Goal: Task Accomplishment & Management: Manage account settings

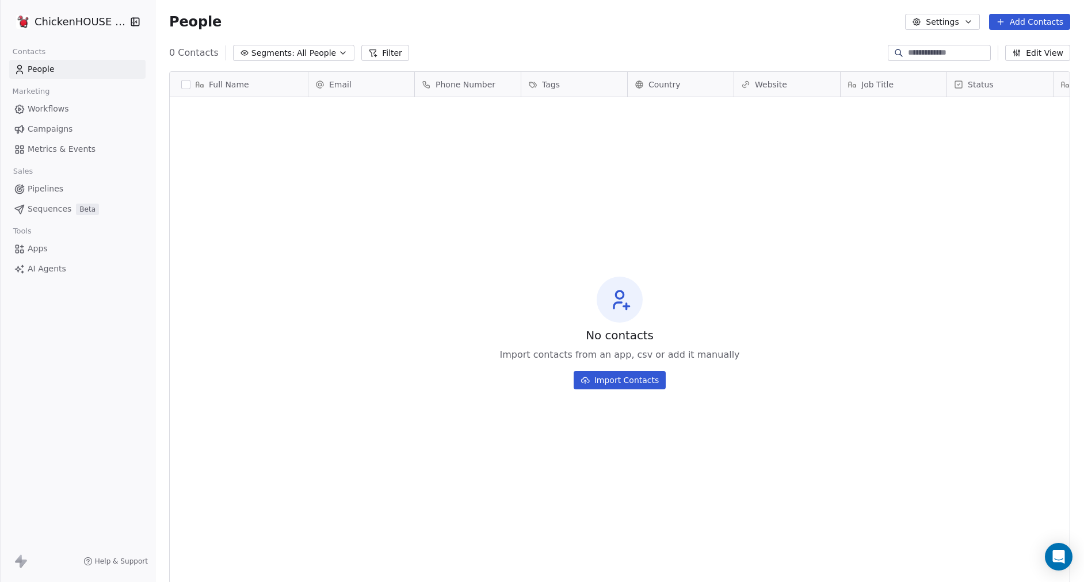
scroll to position [512, 929]
click at [83, 19] on html "ChickenHOUSE snc Contacts People Marketing Workflows Campaigns Metrics & Events…" at bounding box center [542, 334] width 1084 height 669
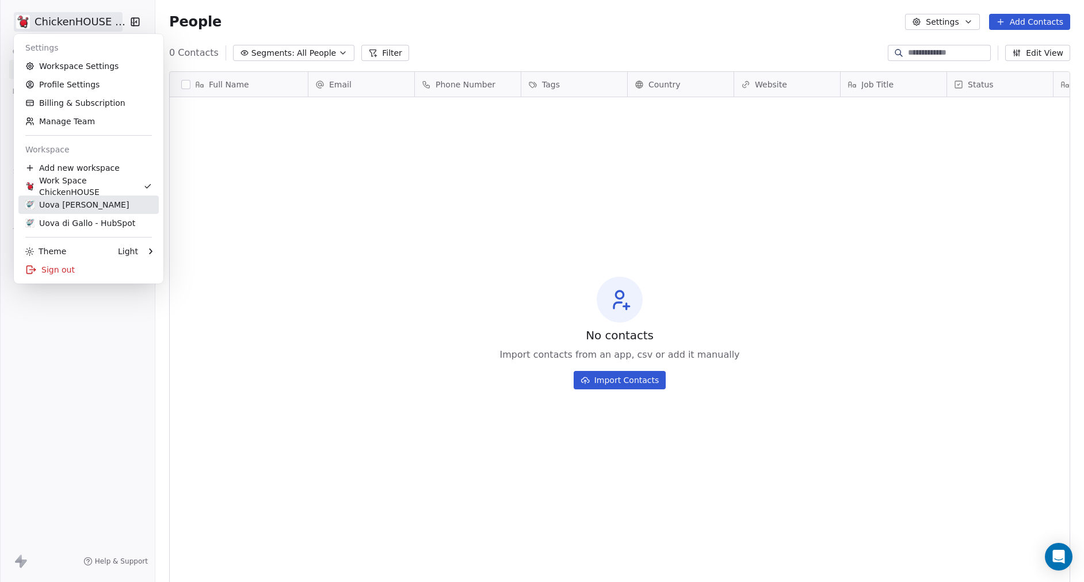
click at [61, 199] on div "Uova Di Gallo" at bounding box center [77, 205] width 104 height 12
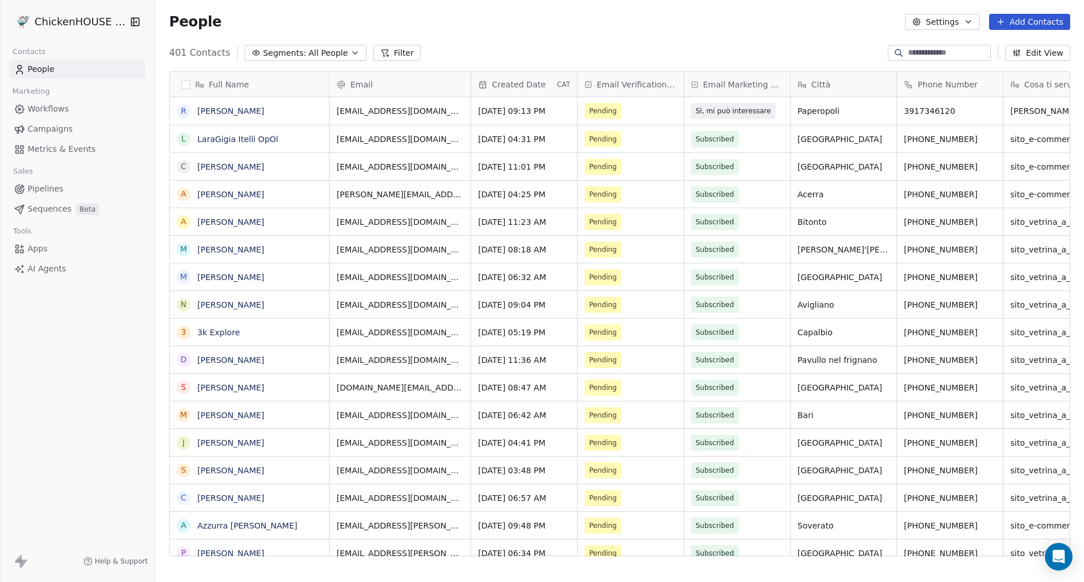
scroll to position [512, 929]
click at [350, 53] on icon "button" at bounding box center [354, 52] width 9 height 9
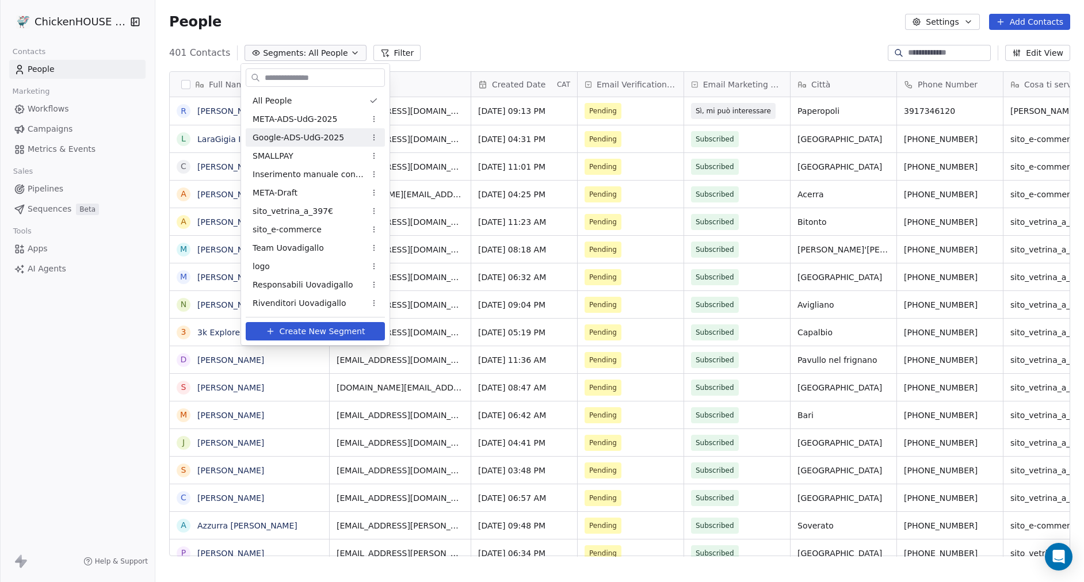
click at [311, 142] on span "Google-ADS-UdG-2025" at bounding box center [298, 138] width 91 height 12
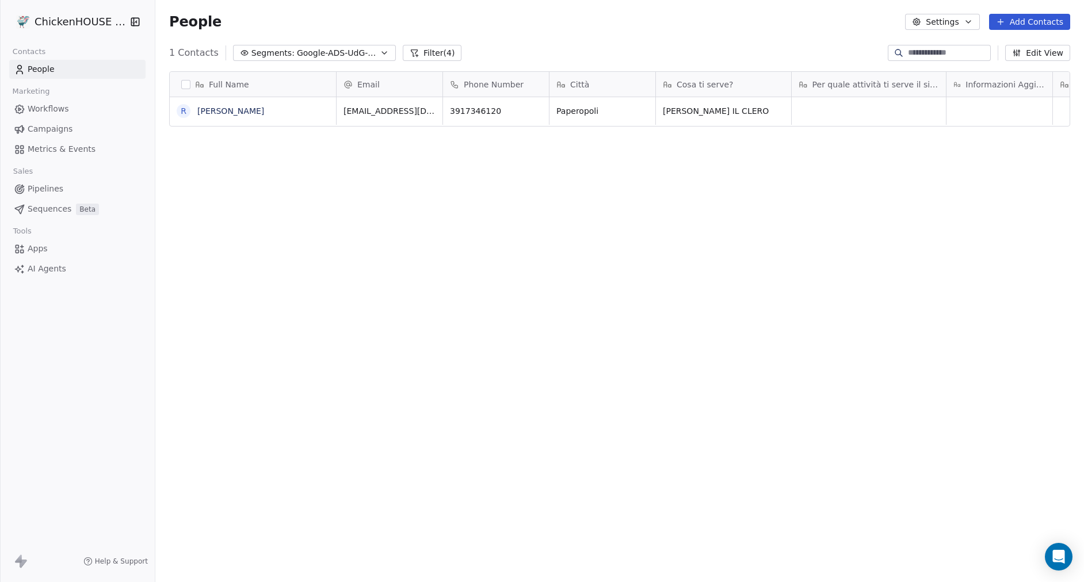
click at [380, 51] on icon "button" at bounding box center [384, 52] width 9 height 9
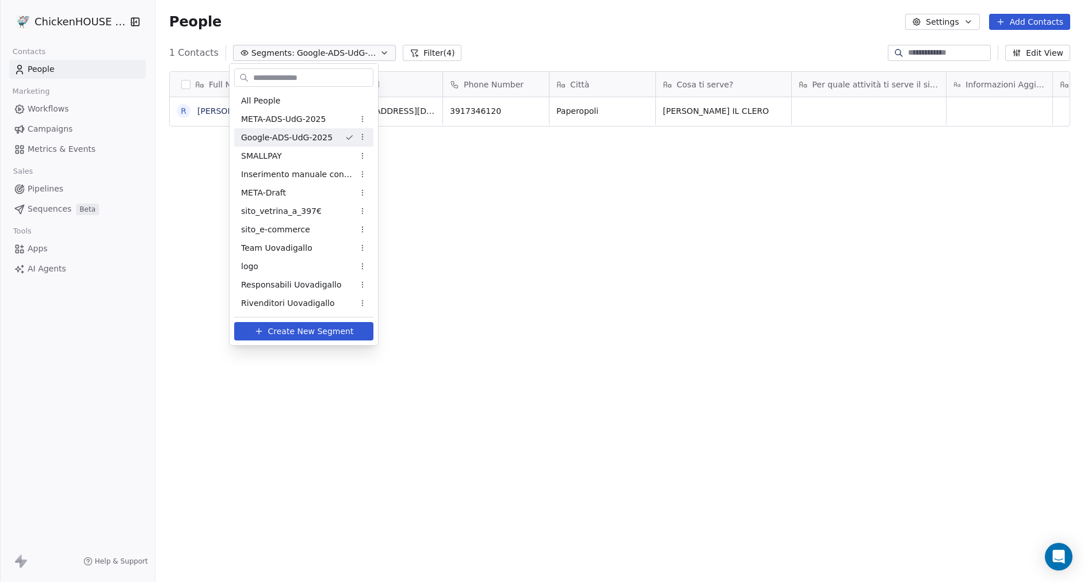
click at [71, 109] on html "ChickenHOUSE snc Contacts People Marketing Workflows Campaigns Metrics & Events…" at bounding box center [542, 334] width 1084 height 669
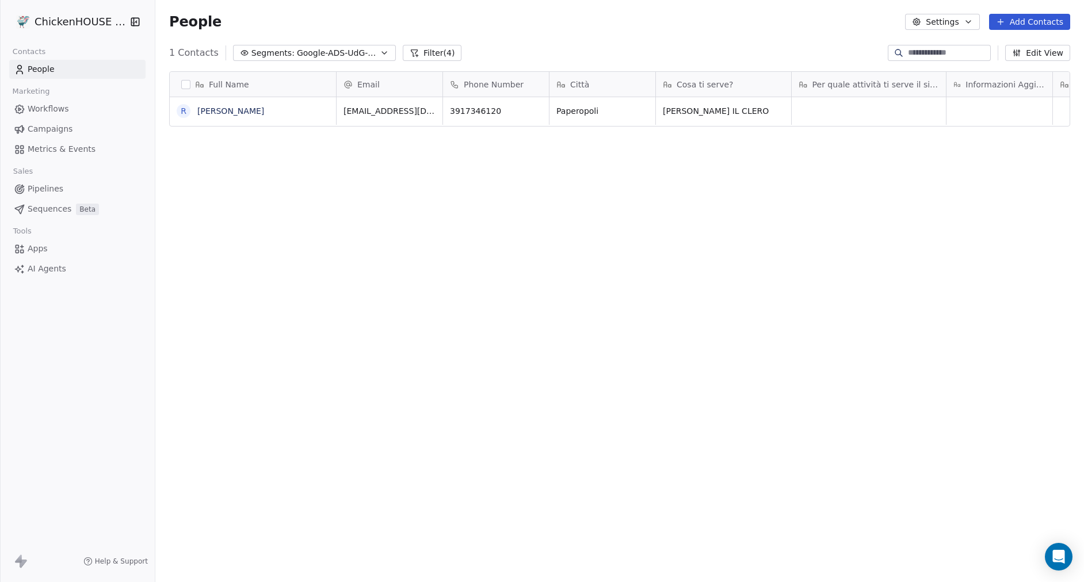
click at [49, 109] on span "Workflows" at bounding box center [48, 109] width 41 height 12
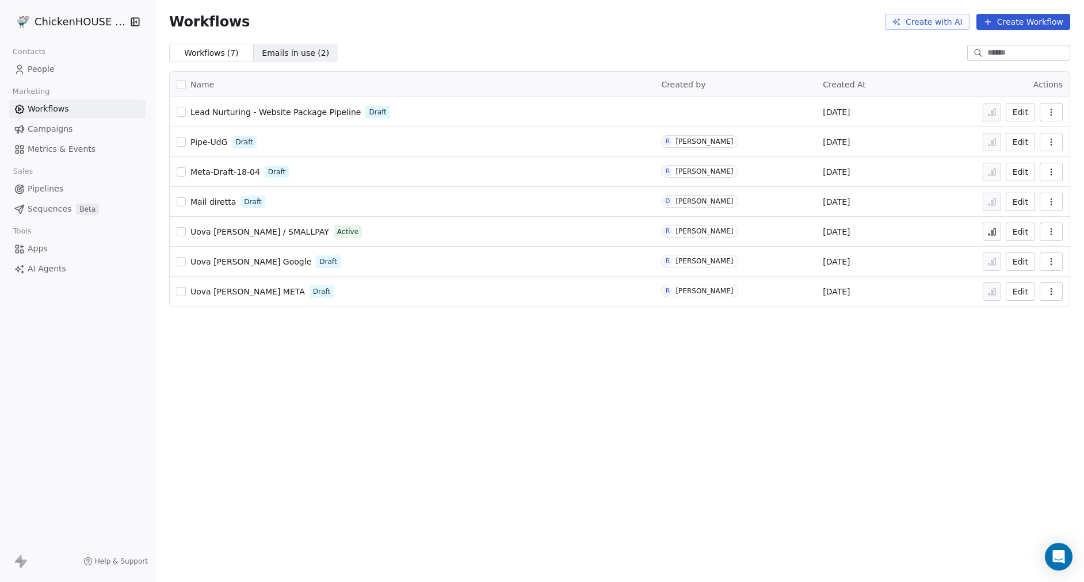
click at [279, 108] on span "Lead Nurturing - Website Package Pipeline" at bounding box center [275, 112] width 170 height 9
click at [47, 192] on span "Pipelines" at bounding box center [46, 189] width 36 height 12
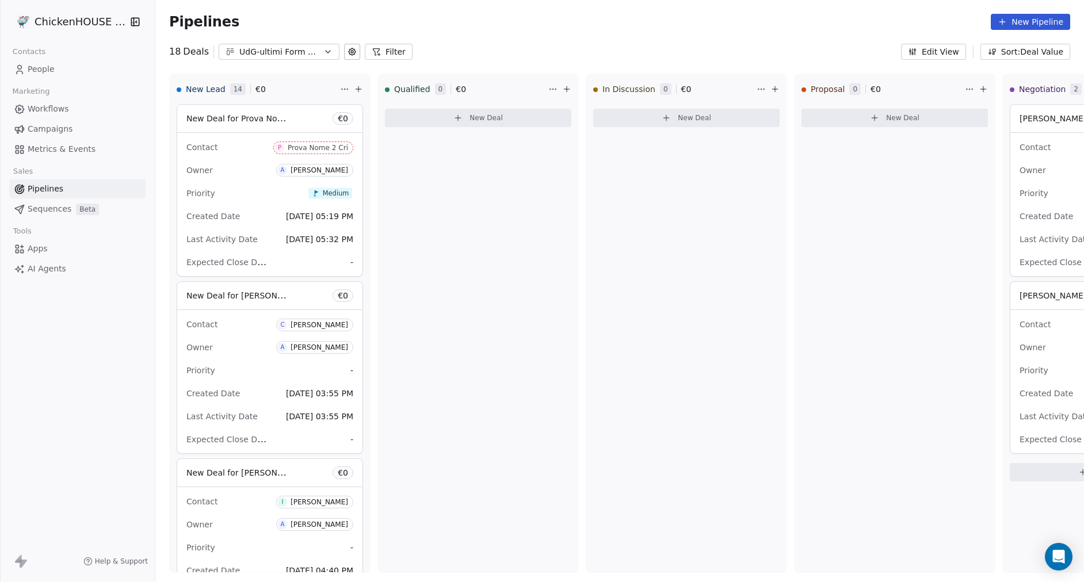
click at [39, 68] on span "People" at bounding box center [41, 69] width 27 height 12
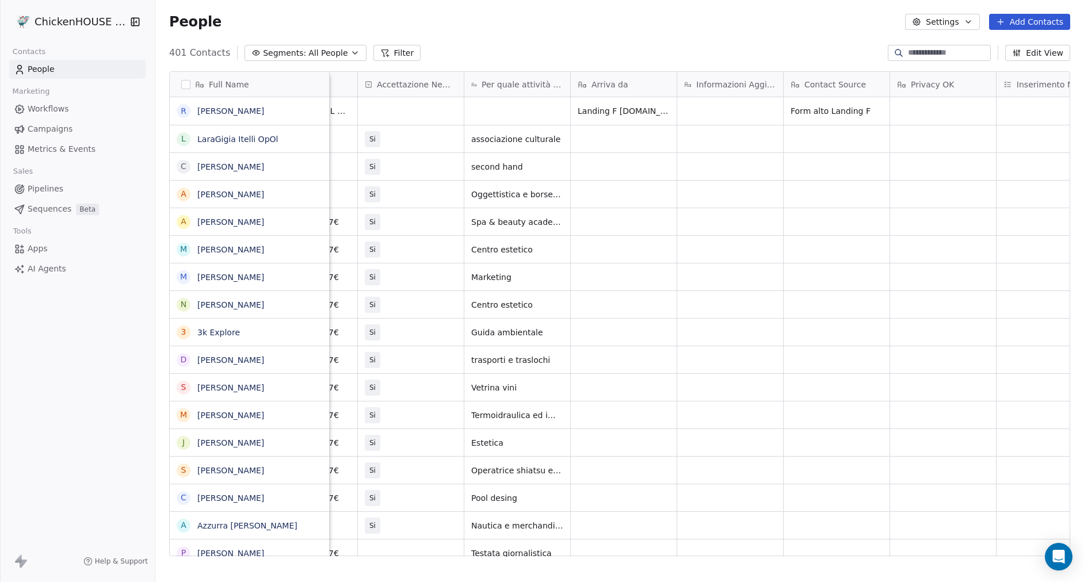
scroll to position [0, 752]
click at [49, 108] on span "Workflows" at bounding box center [48, 109] width 41 height 12
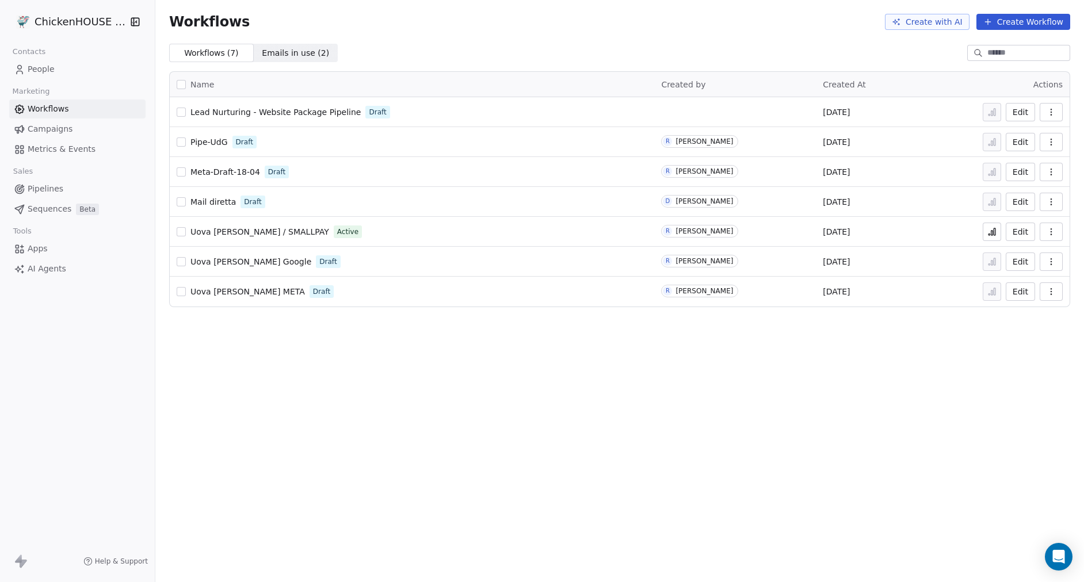
click at [275, 113] on span "Lead Nurturing - Website Package Pipeline" at bounding box center [275, 112] width 170 height 9
click at [39, 72] on span "People" at bounding box center [41, 69] width 27 height 12
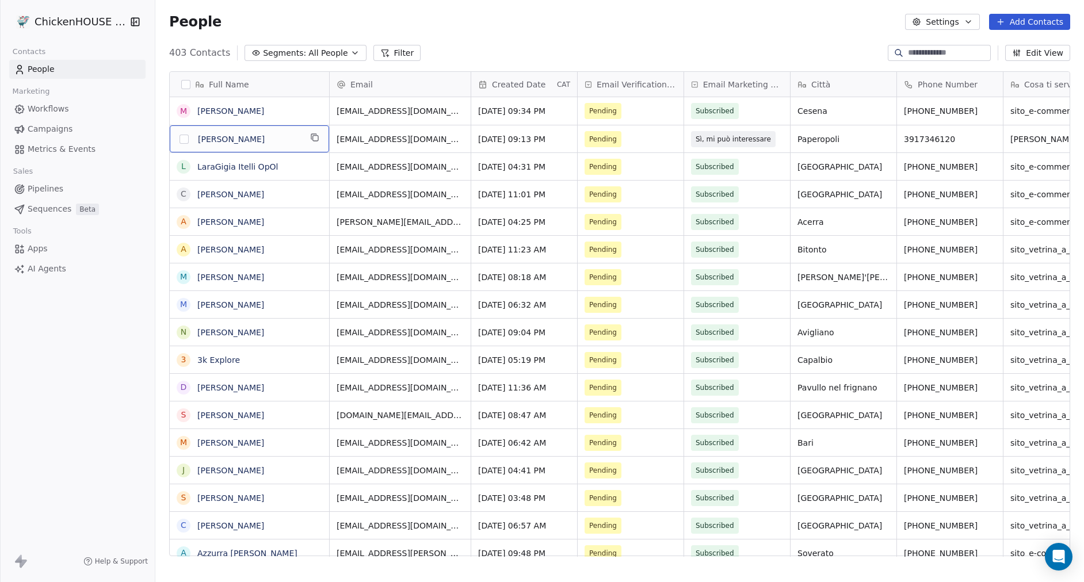
click at [186, 144] on div "R" at bounding box center [184, 139] width 14 height 14
click at [0, 0] on button "grid" at bounding box center [0, 0] width 0 height 0
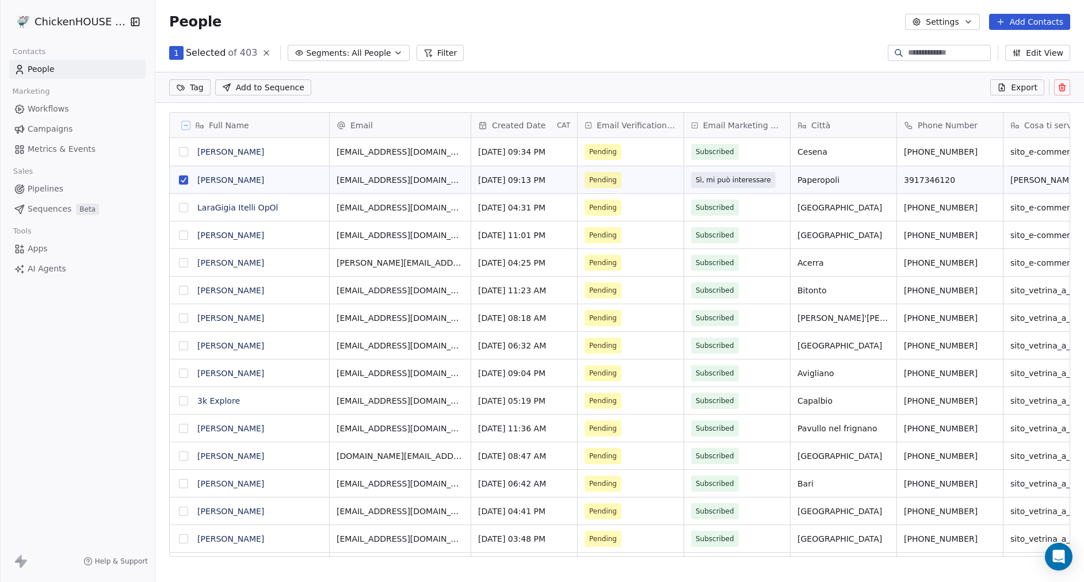
scroll to position [472, 929]
click at [1065, 89] on icon at bounding box center [1061, 87] width 9 height 9
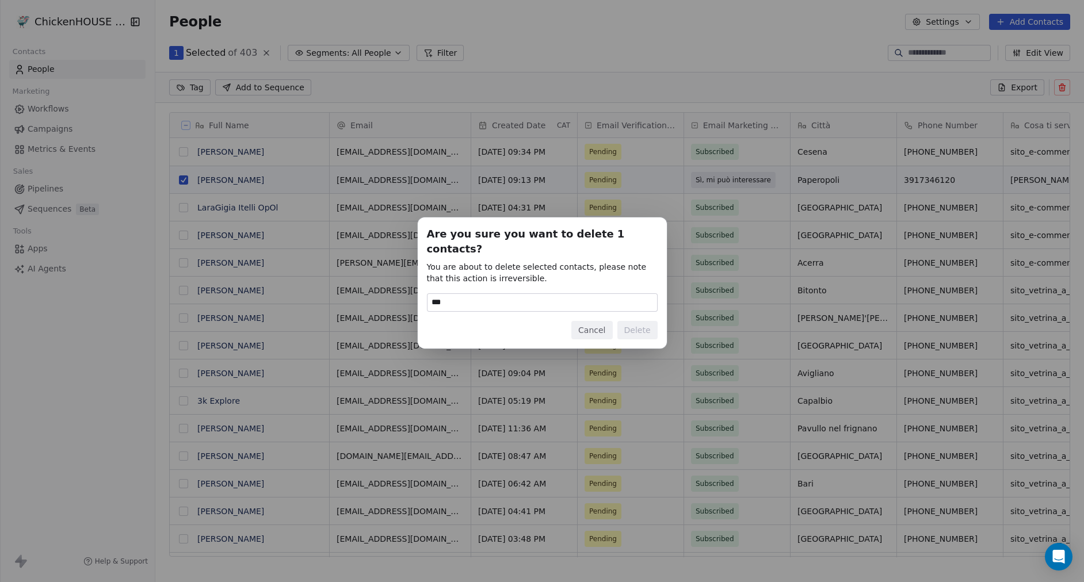
type input "******"
click at [639, 321] on button "Delete" at bounding box center [637, 330] width 40 height 18
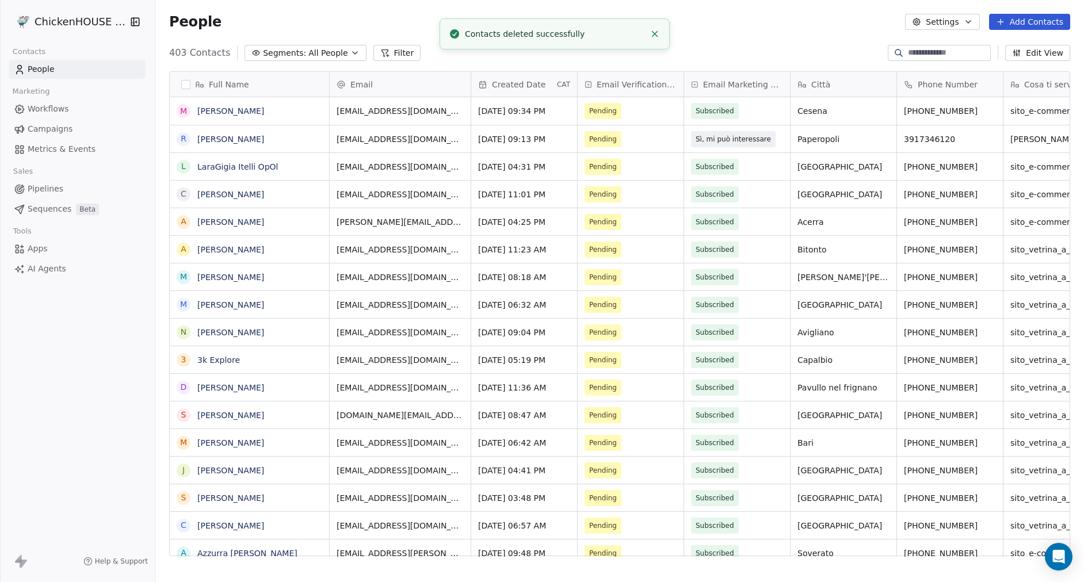
scroll to position [512, 929]
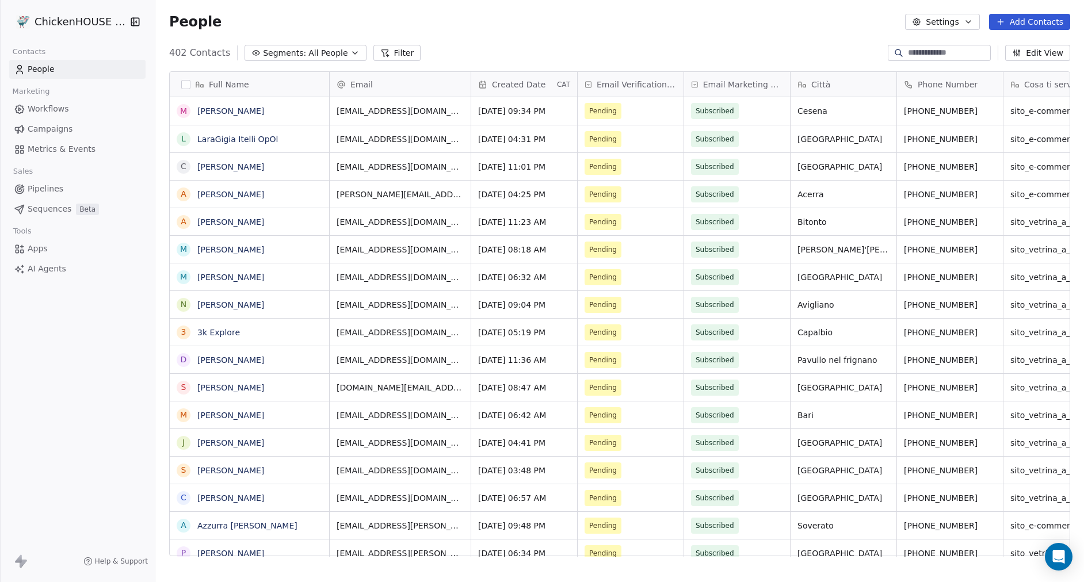
click at [687, 35] on div "People Settings Add Contacts" at bounding box center [619, 22] width 929 height 44
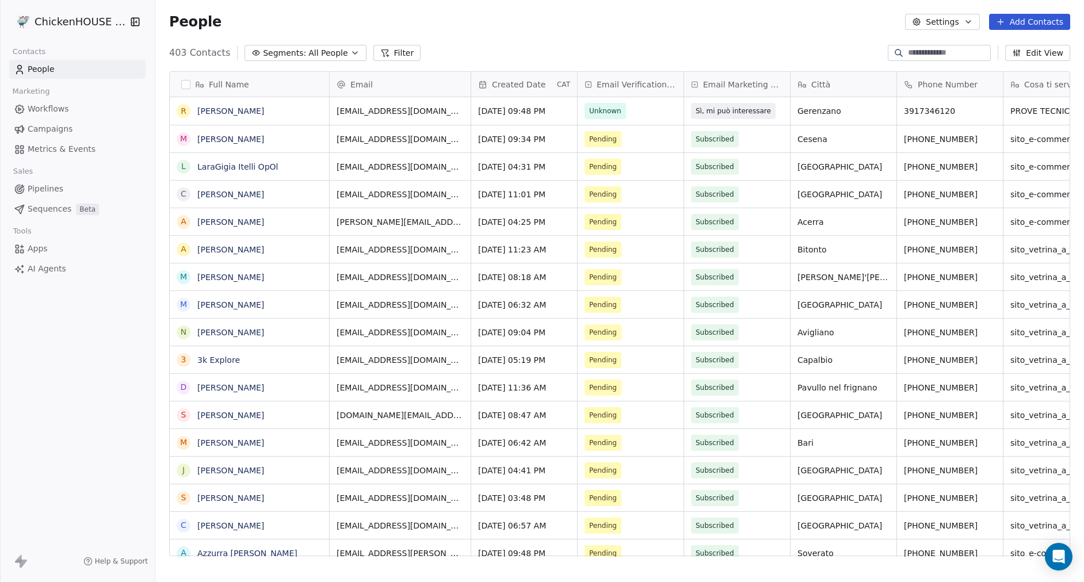
click at [40, 190] on span "Pipelines" at bounding box center [46, 189] width 36 height 12
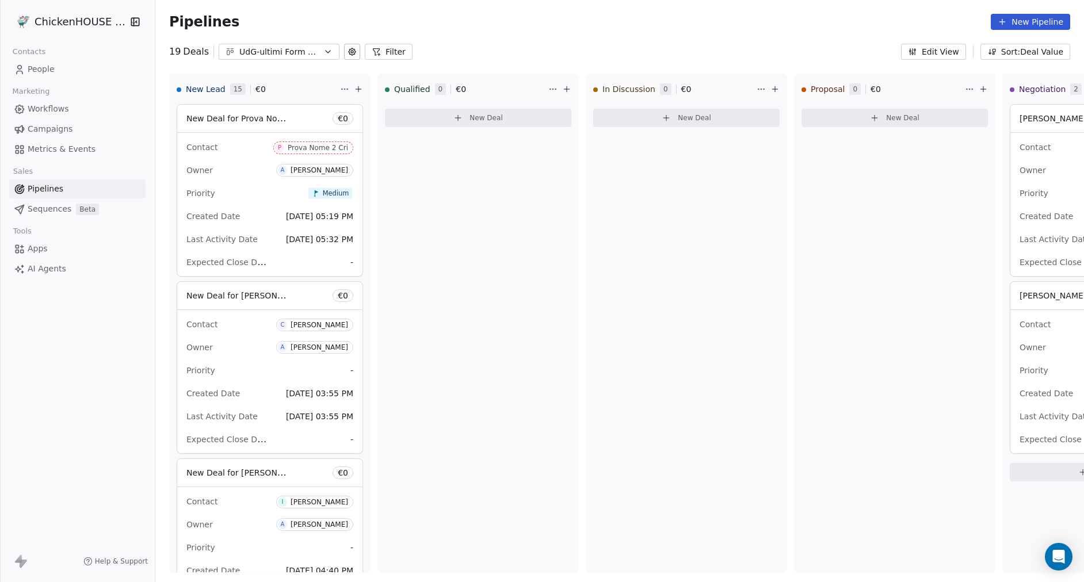
click at [305, 52] on div "UdG-ultimi Form Compilati" at bounding box center [278, 52] width 79 height 12
click at [481, 60] on html "ChickenHOUSE snc Contacts People Marketing Workflows Campaigns Metrics & Events…" at bounding box center [542, 334] width 1084 height 669
click at [47, 110] on span "Workflows" at bounding box center [48, 109] width 41 height 12
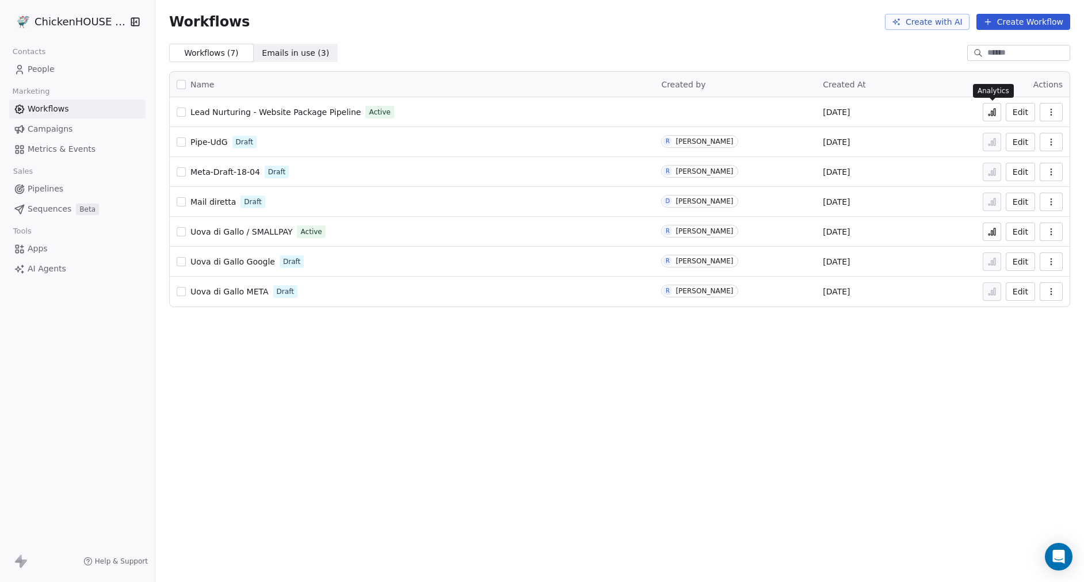
click at [990, 114] on icon at bounding box center [989, 115] width 2 height 2
click at [55, 186] on span "Pipelines" at bounding box center [46, 189] width 36 height 12
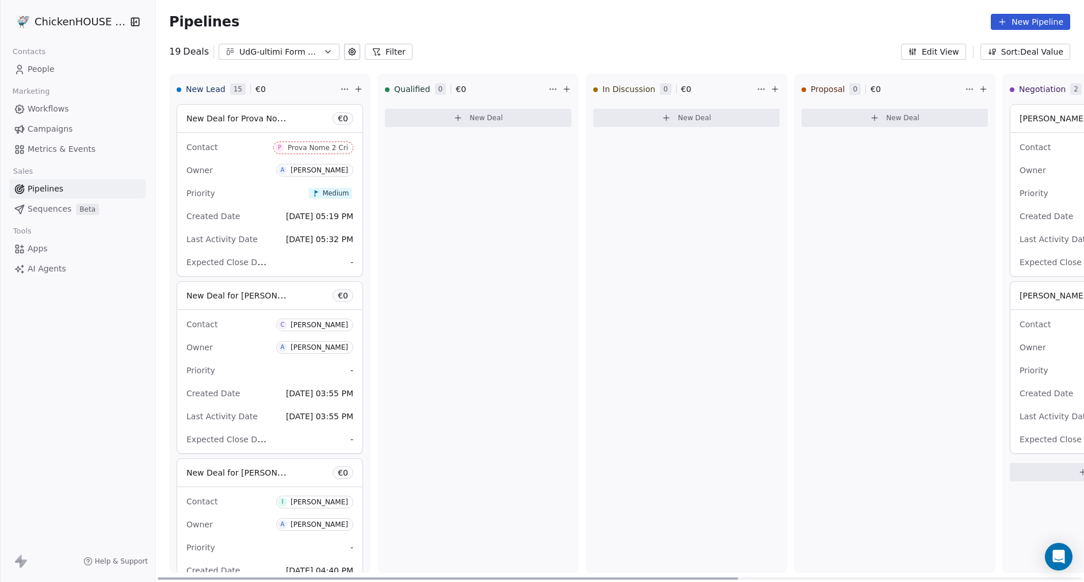
click at [345, 87] on html "ChickenHOUSE snc Contacts People Marketing Workflows Campaigns Metrics & Events…" at bounding box center [542, 334] width 1084 height 669
click at [303, 93] on html "ChickenHOUSE snc Contacts People Marketing Workflows Campaigns Metrics & Events…" at bounding box center [542, 334] width 1084 height 669
click at [305, 116] on div "New Deal for Prova Nome 2 Cri € 0" at bounding box center [269, 119] width 185 height 28
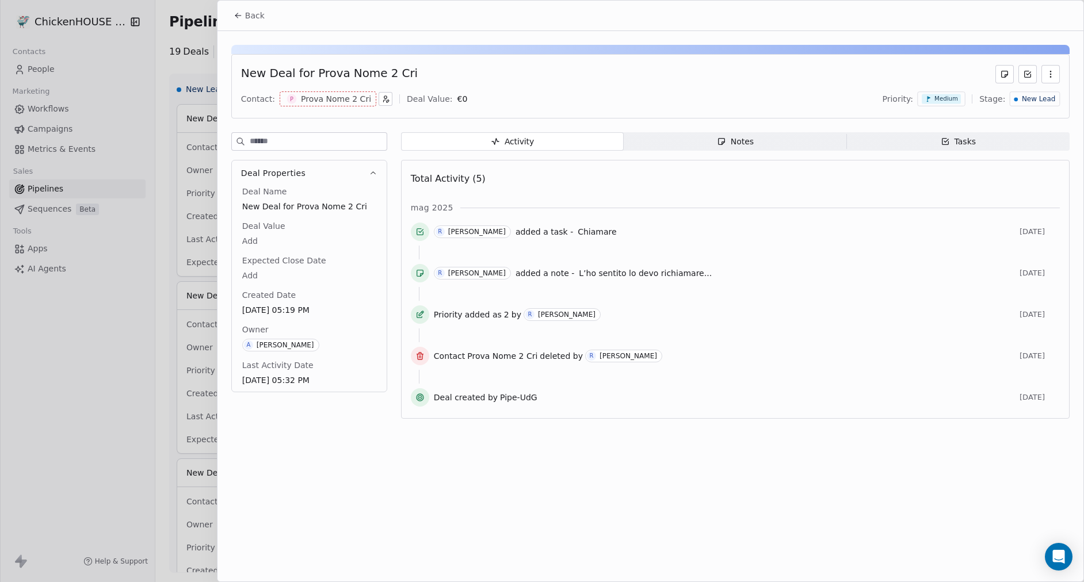
click at [235, 14] on icon at bounding box center [238, 15] width 9 height 9
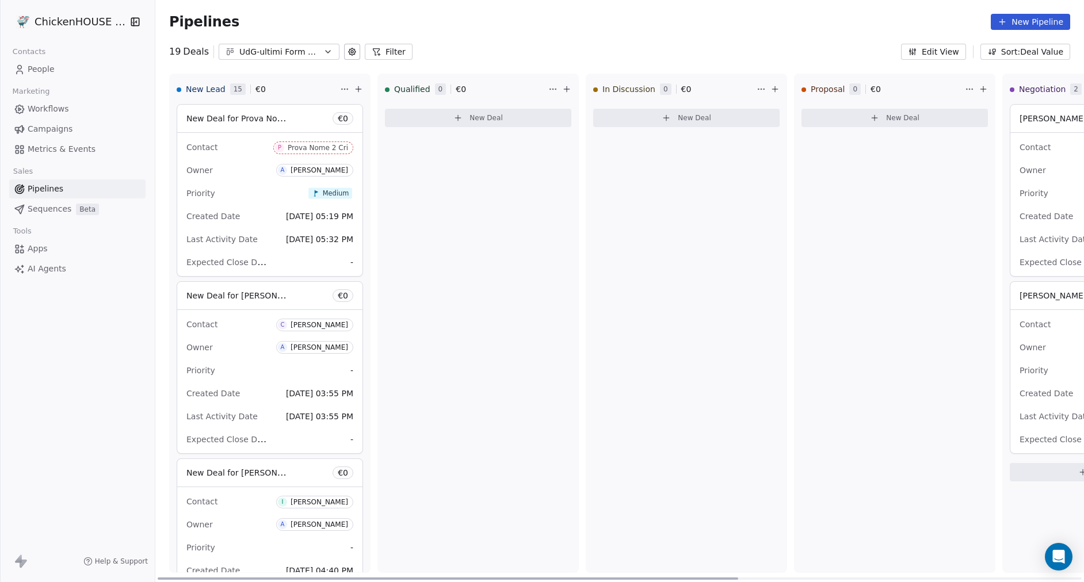
click at [352, 264] on span "-" at bounding box center [351, 263] width 3 height 12
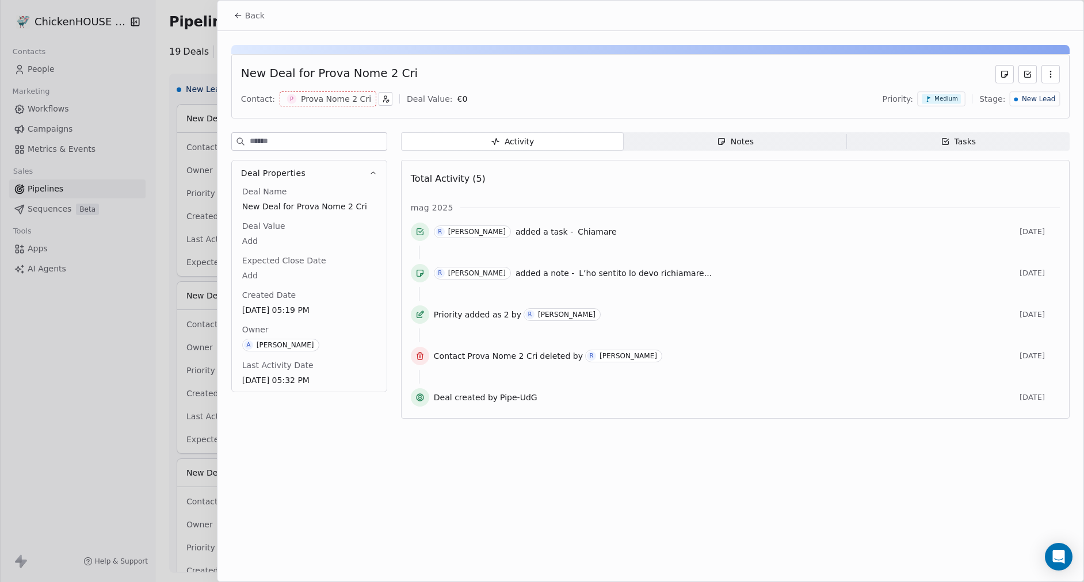
click at [1048, 72] on icon "button" at bounding box center [1050, 74] width 9 height 9
click at [998, 101] on div "Delete" at bounding box center [1016, 99] width 77 height 18
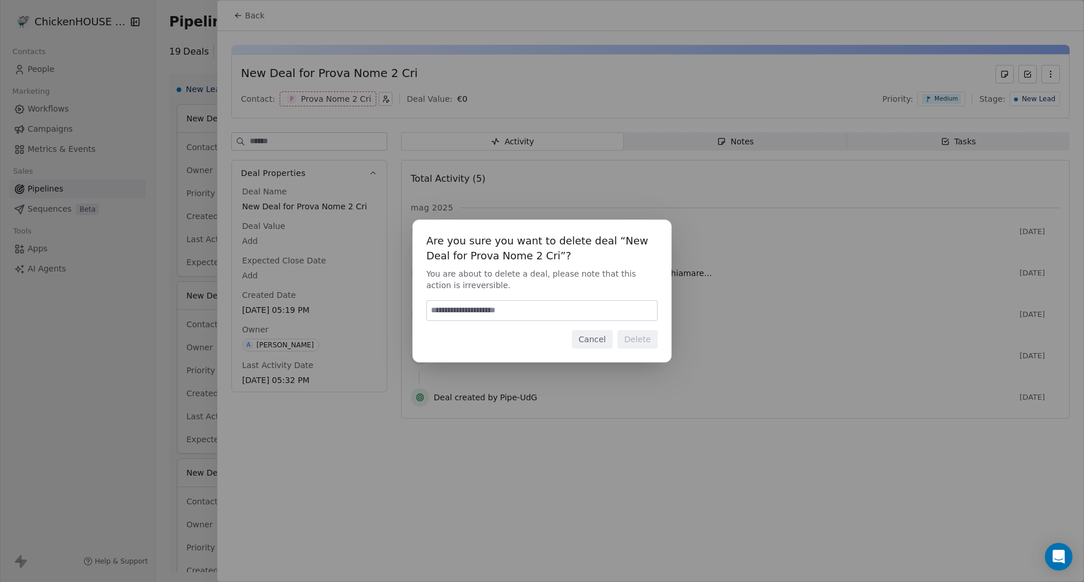
click at [544, 309] on input at bounding box center [542, 311] width 230 height 20
type input "******"
click at [634, 339] on button "Delete" at bounding box center [637, 339] width 40 height 18
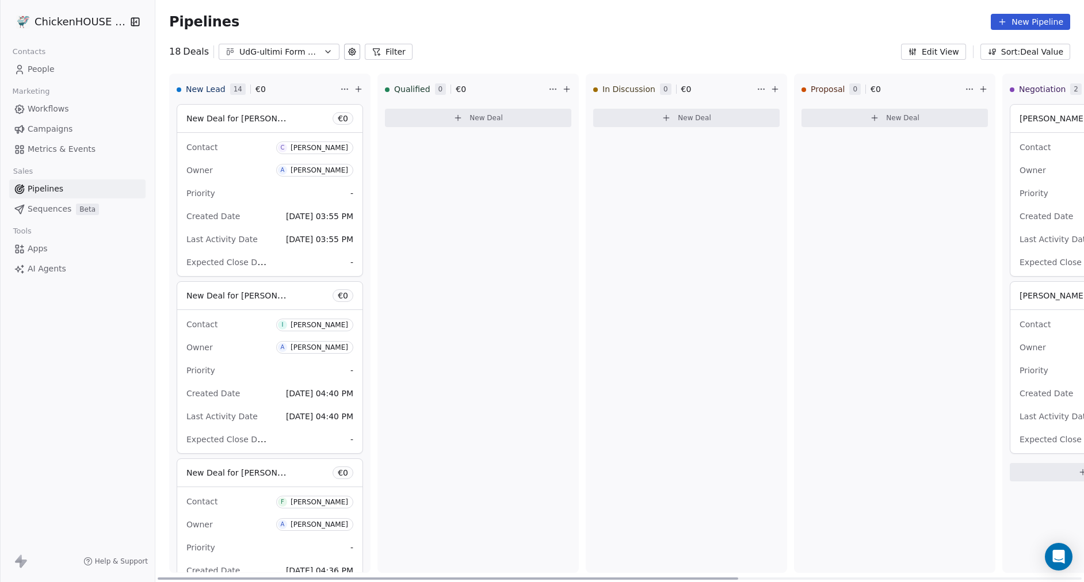
click at [251, 185] on div "Priority -" at bounding box center [269, 193] width 167 height 18
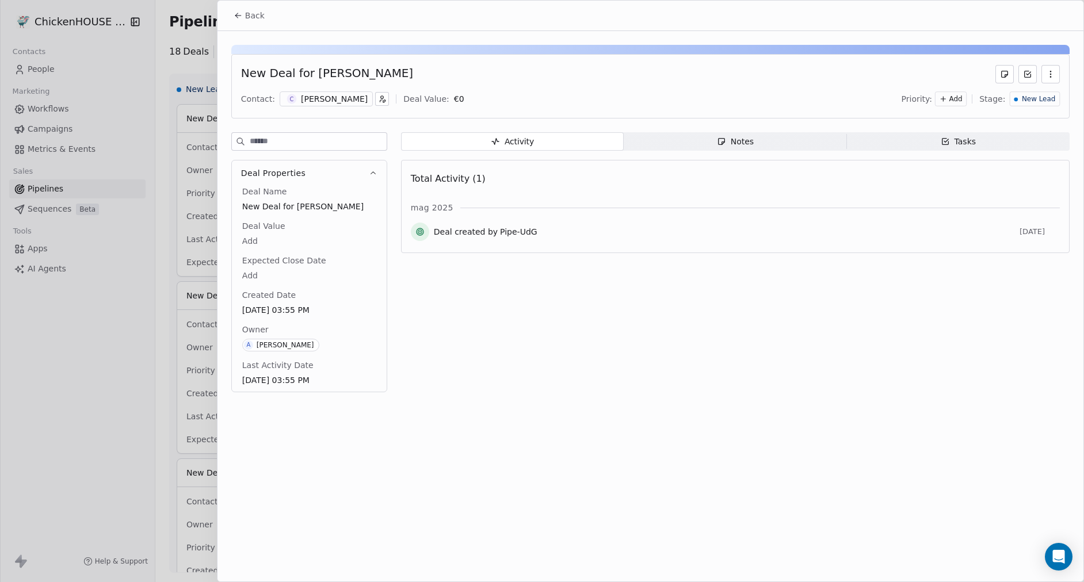
click at [1046, 77] on icon "button" at bounding box center [1050, 74] width 9 height 9
click at [1012, 100] on div "Delete" at bounding box center [1016, 99] width 77 height 18
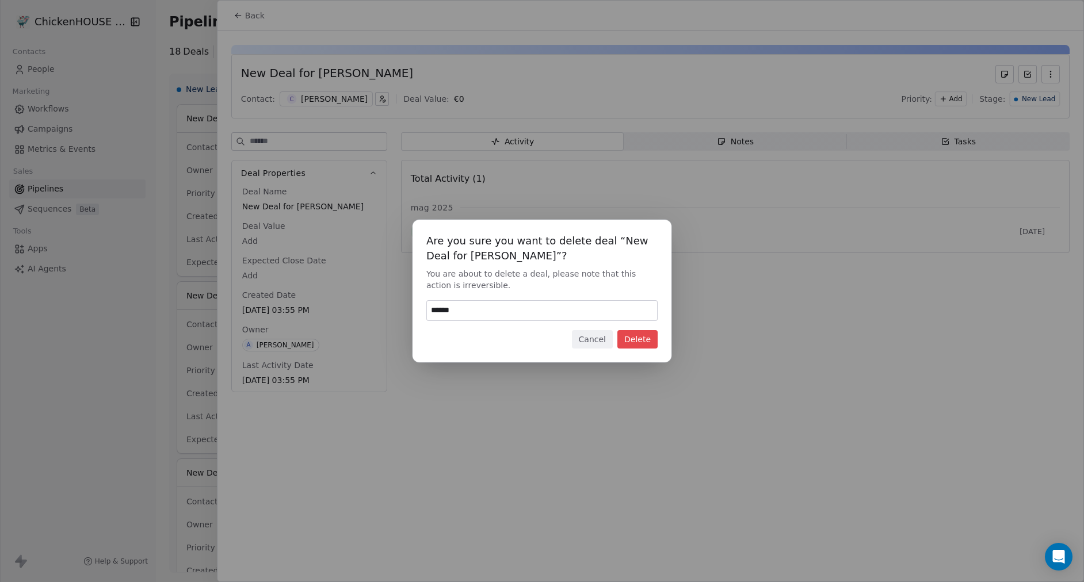
type input "******"
click at [635, 339] on button "Delete" at bounding box center [637, 339] width 40 height 18
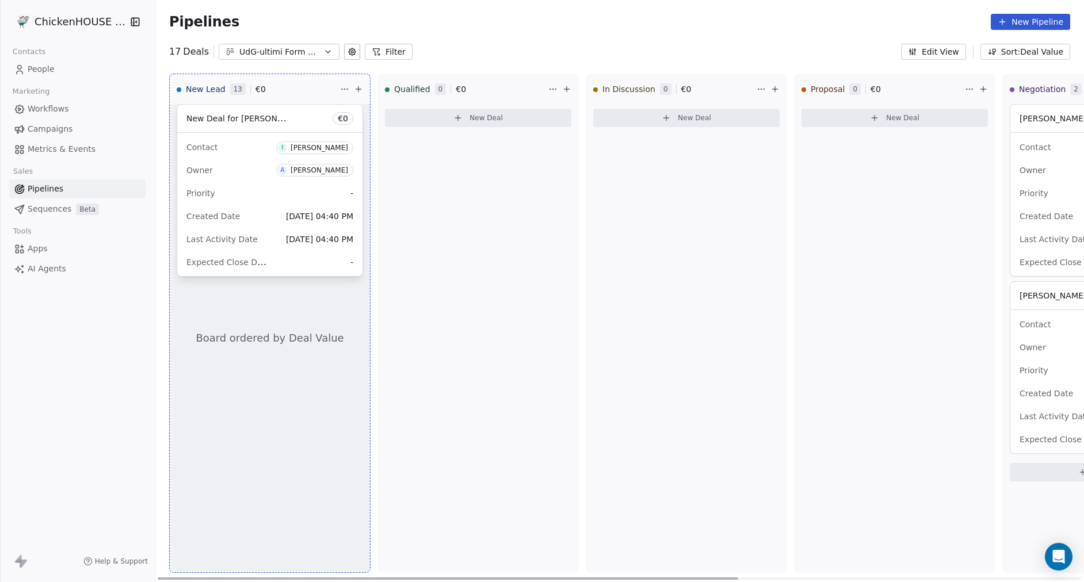
drag, startPoint x: 282, startPoint y: 119, endPoint x: 422, endPoint y: 174, distance: 150.1
click at [422, 174] on div "New Lead 13 € 0 Board ordered by Deal Value New Deal for Ivan Pravata € 0 Conta…" at bounding box center [619, 328] width 929 height 509
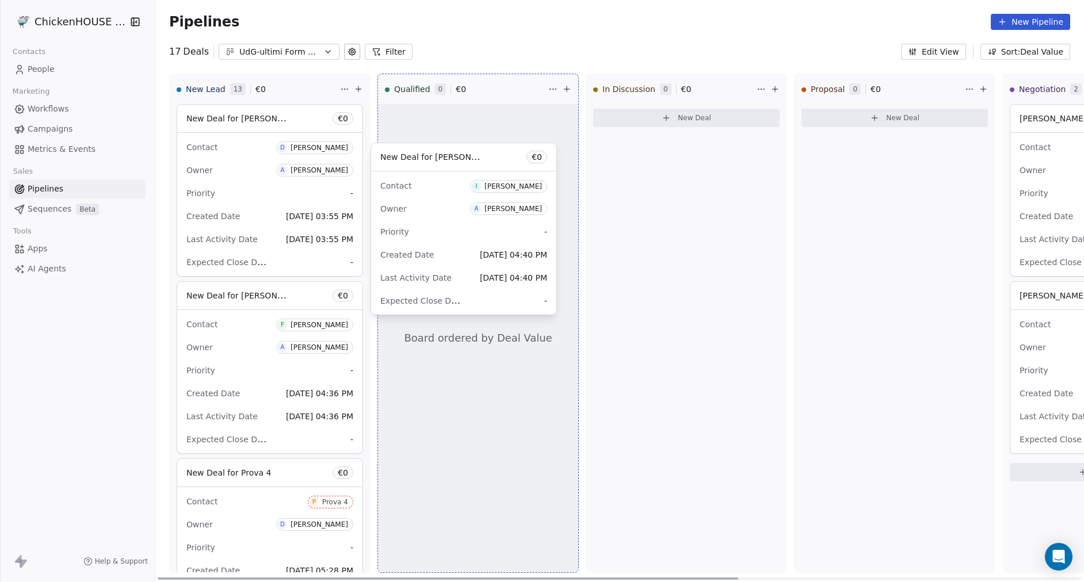
drag, startPoint x: 299, startPoint y: 114, endPoint x: 493, endPoint y: 153, distance: 198.2
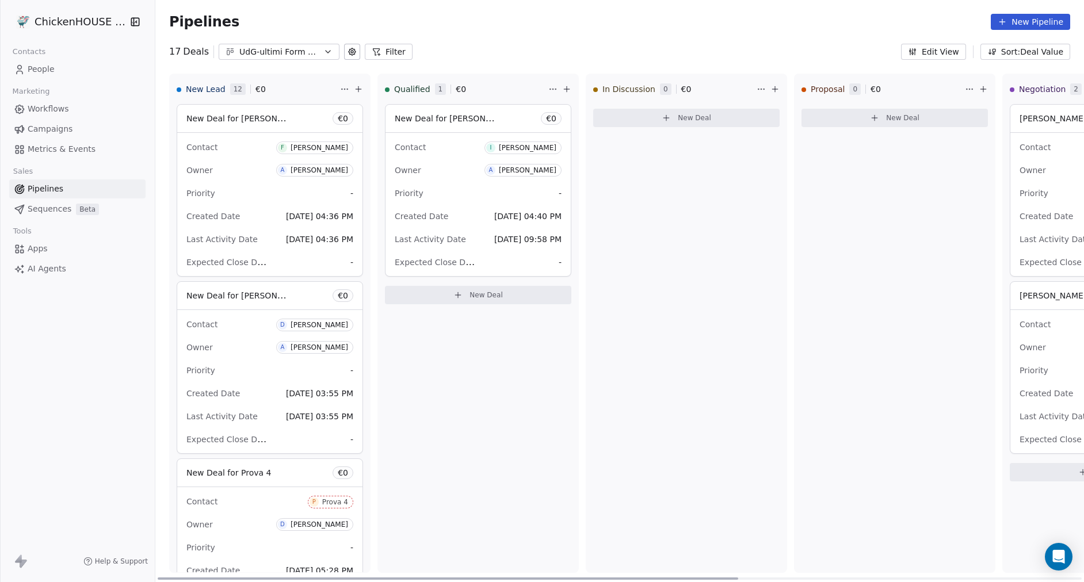
click at [551, 89] on html "ChickenHOUSE snc Contacts People Marketing Workflows Campaigns Metrics & Events…" at bounding box center [542, 334] width 1084 height 669
click at [467, 142] on html "ChickenHOUSE snc Contacts People Marketing Workflows Campaigns Metrics & Events…" at bounding box center [542, 334] width 1084 height 669
click at [495, 255] on div "Expected Close Date -" at bounding box center [478, 262] width 167 height 18
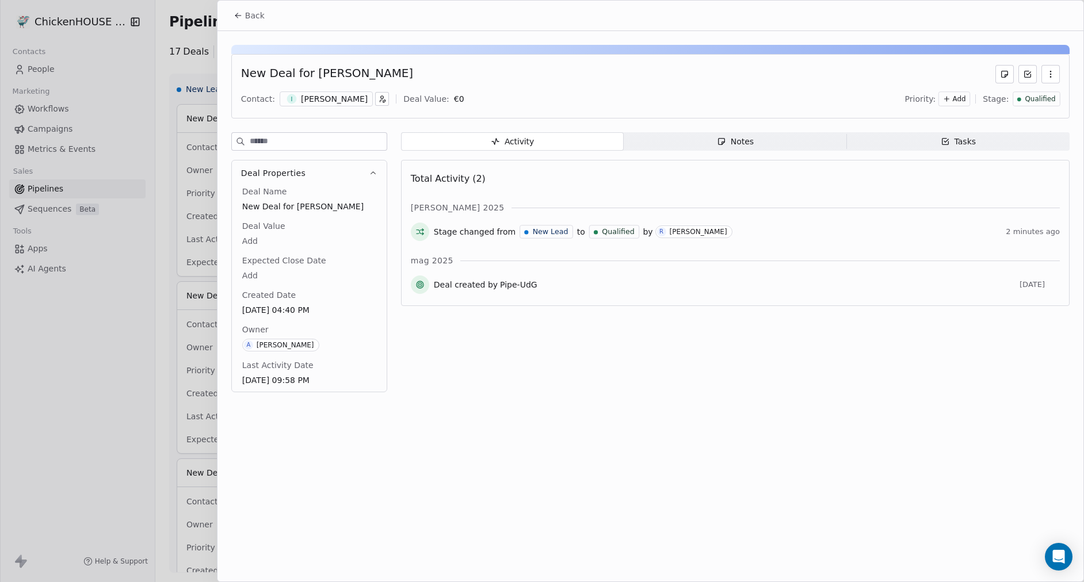
click at [1051, 70] on icon "button" at bounding box center [1050, 74] width 9 height 9
click at [1000, 104] on div "Delete" at bounding box center [1016, 99] width 77 height 18
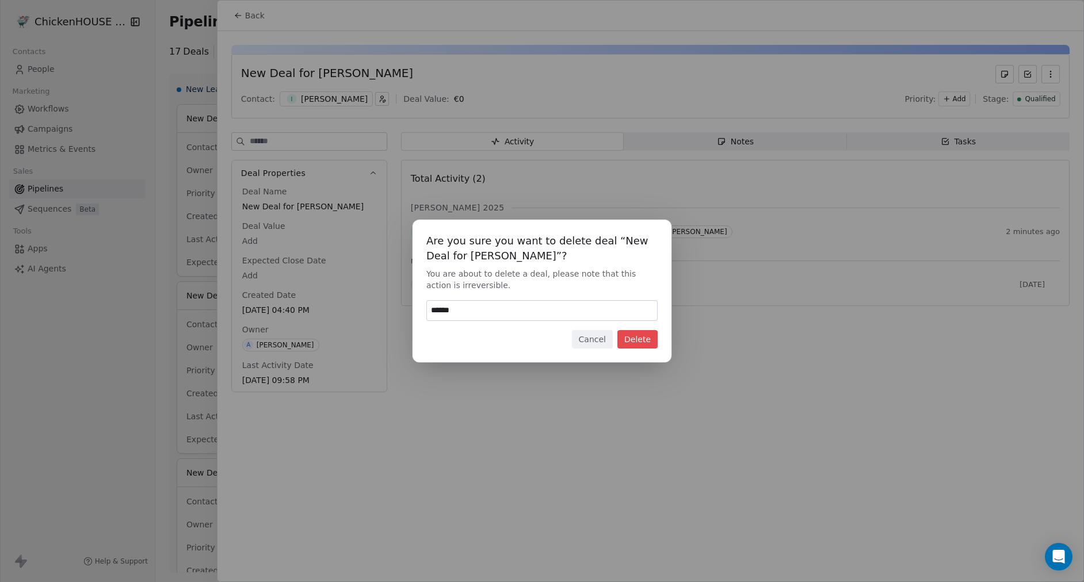
type input "******"
click at [645, 333] on button "Delete" at bounding box center [637, 339] width 40 height 18
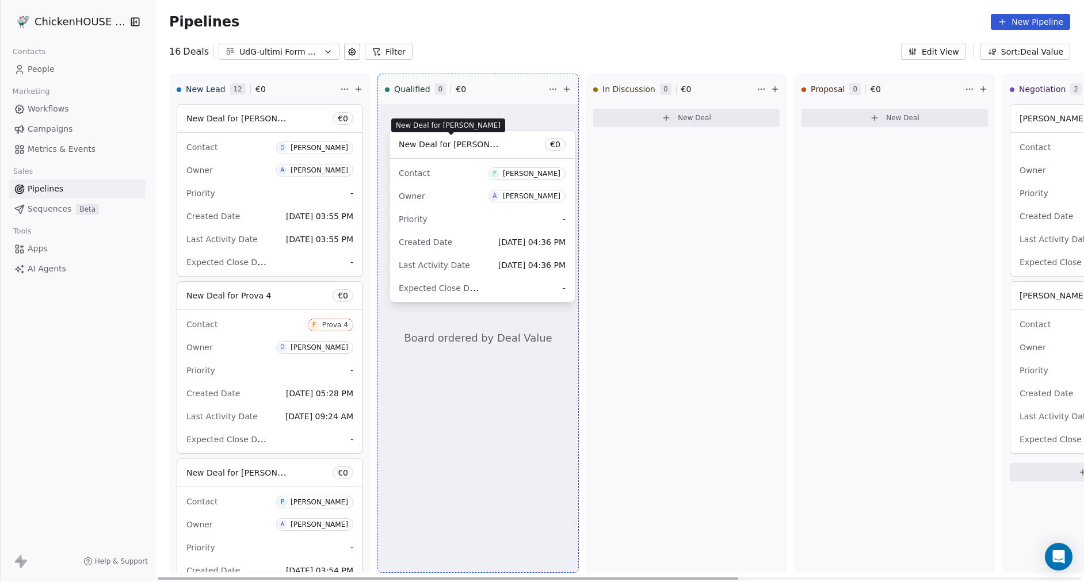
drag, startPoint x: 285, startPoint y: 120, endPoint x: 497, endPoint y: 146, distance: 213.3
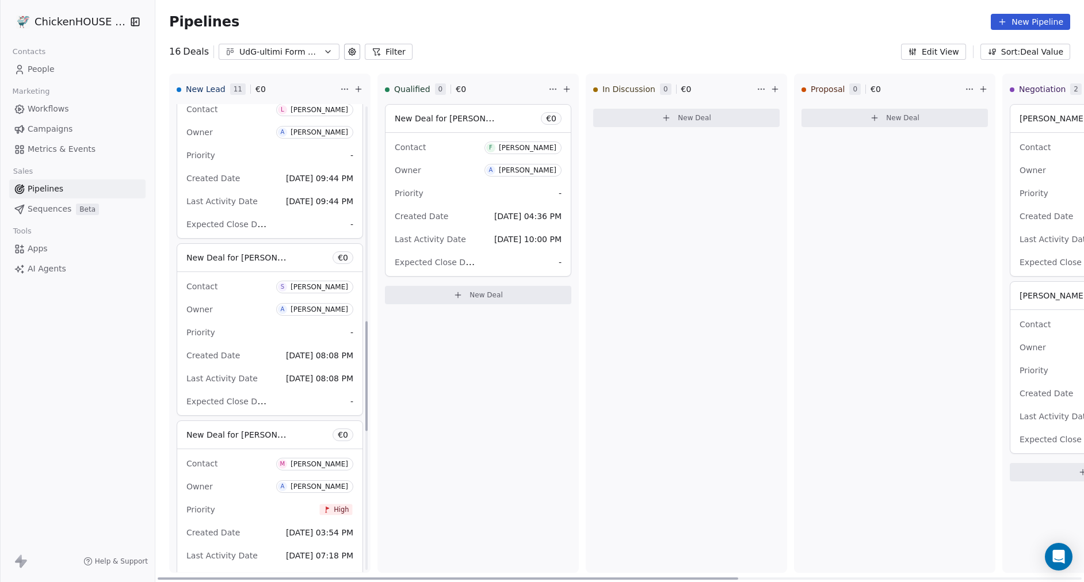
scroll to position [1513, 0]
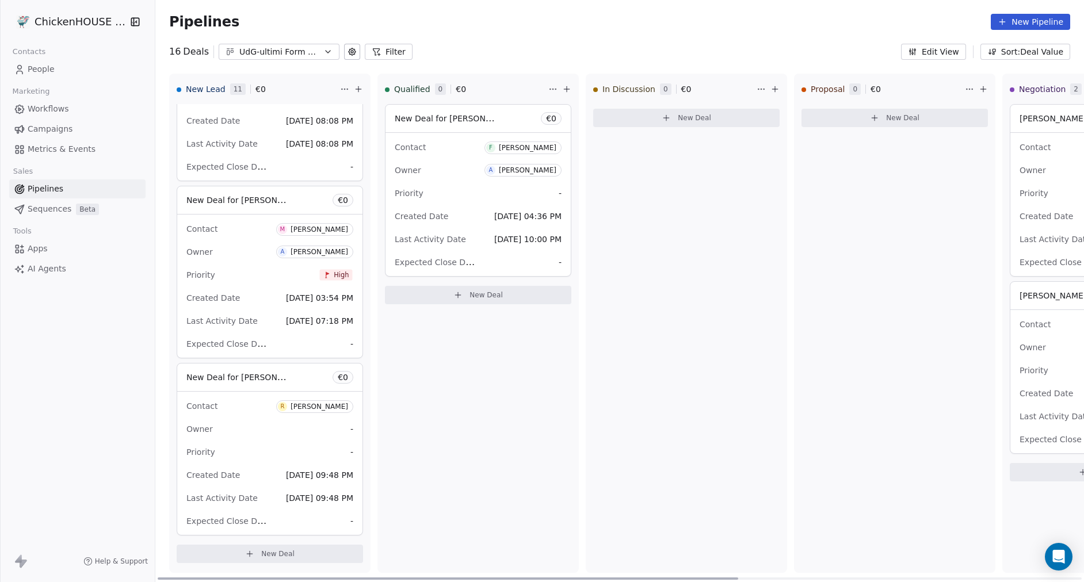
click at [345, 431] on div "Owner -" at bounding box center [269, 429] width 167 height 18
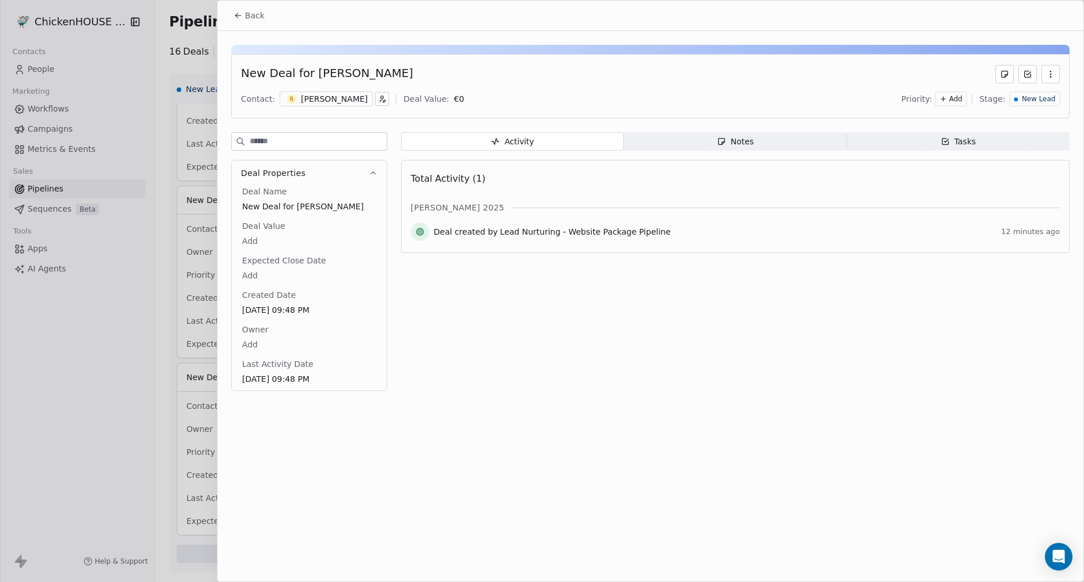
click at [236, 12] on icon at bounding box center [238, 15] width 9 height 9
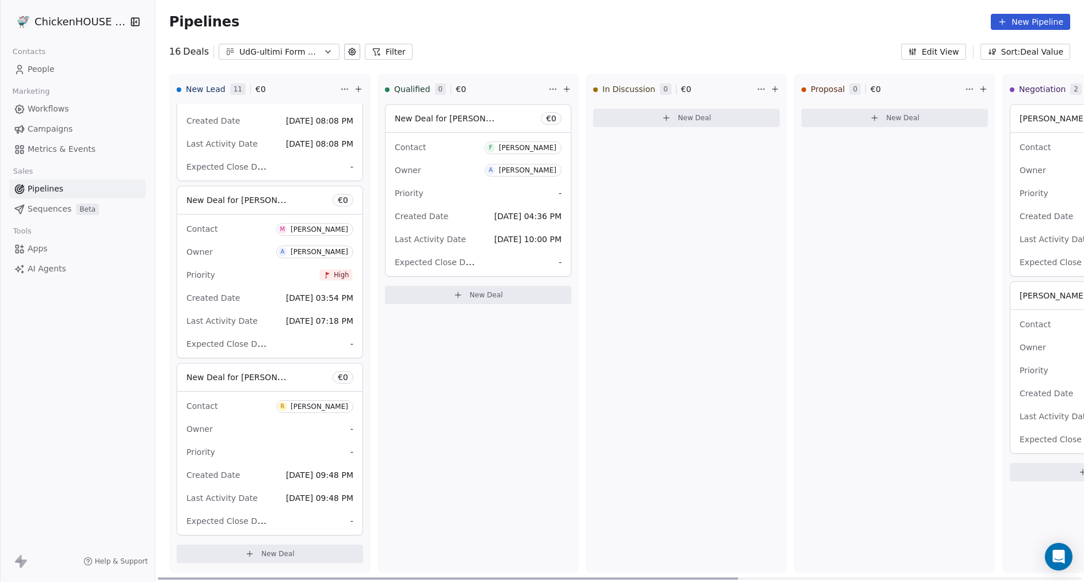
click at [483, 257] on div "Expected Close Date -" at bounding box center [478, 262] width 167 height 18
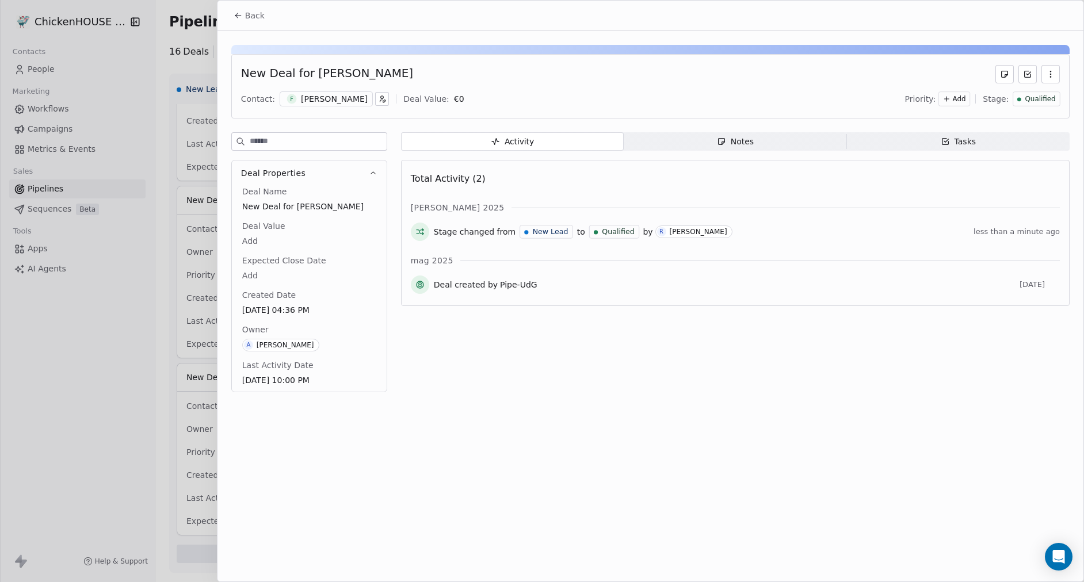
click at [1049, 72] on icon "button" at bounding box center [1050, 74] width 9 height 9
click at [1006, 102] on div "Delete" at bounding box center [1016, 99] width 77 height 18
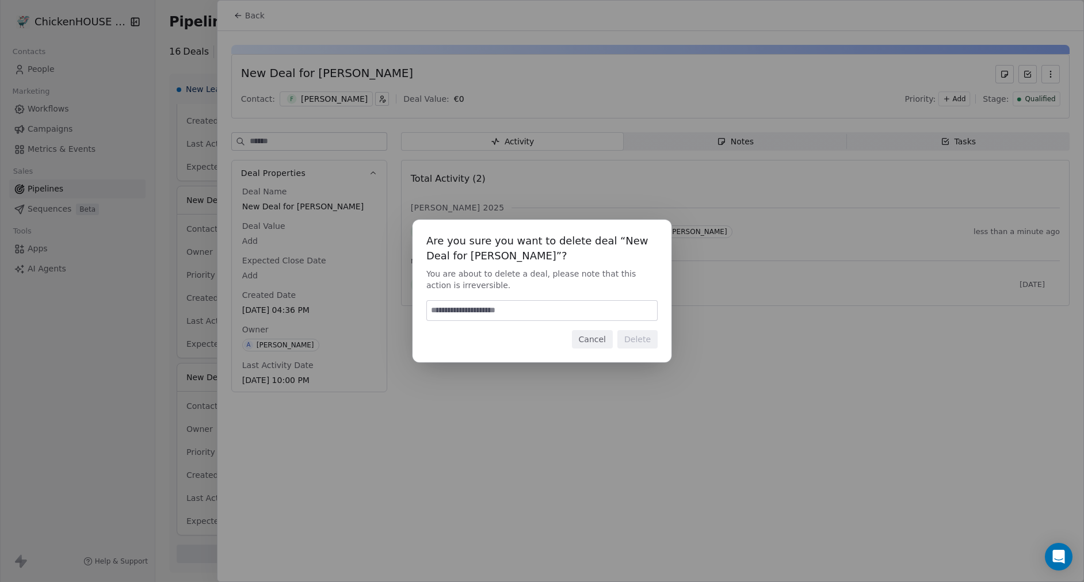
click at [547, 306] on input at bounding box center [542, 311] width 230 height 20
type input "******"
click at [643, 331] on button "Delete" at bounding box center [637, 339] width 40 height 18
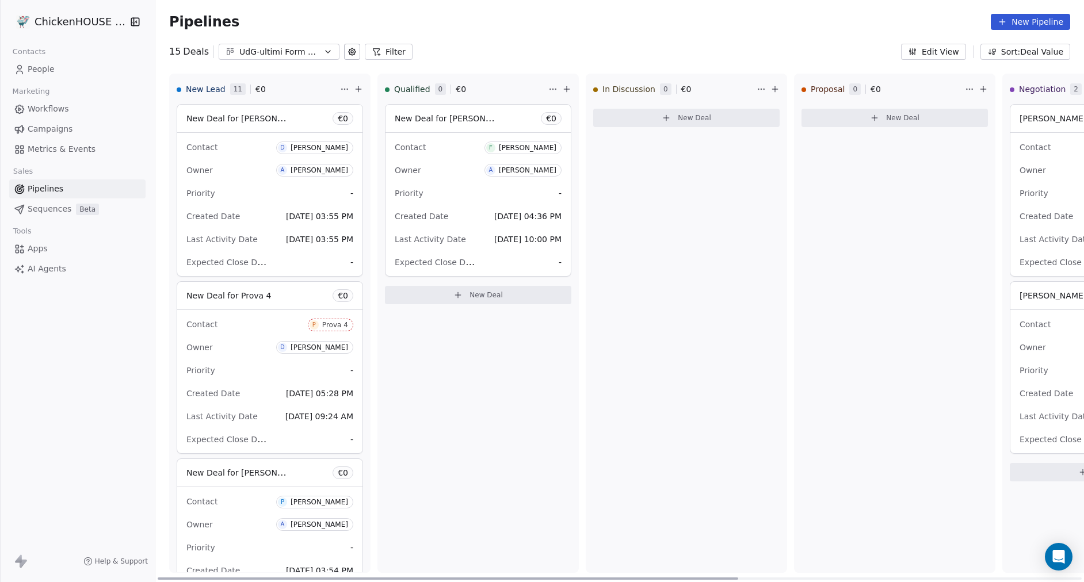
click at [528, 245] on span "Oct 07, 2025 10:00 PM" at bounding box center [527, 239] width 67 height 14
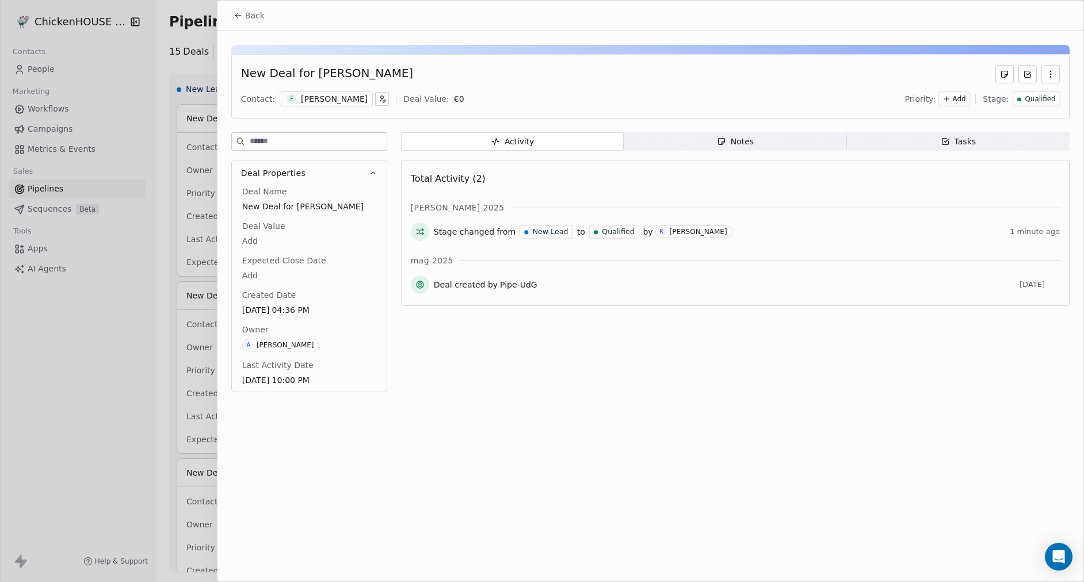
click at [1046, 76] on icon "button" at bounding box center [1050, 74] width 9 height 9
click at [990, 104] on div "Delete" at bounding box center [1016, 99] width 77 height 18
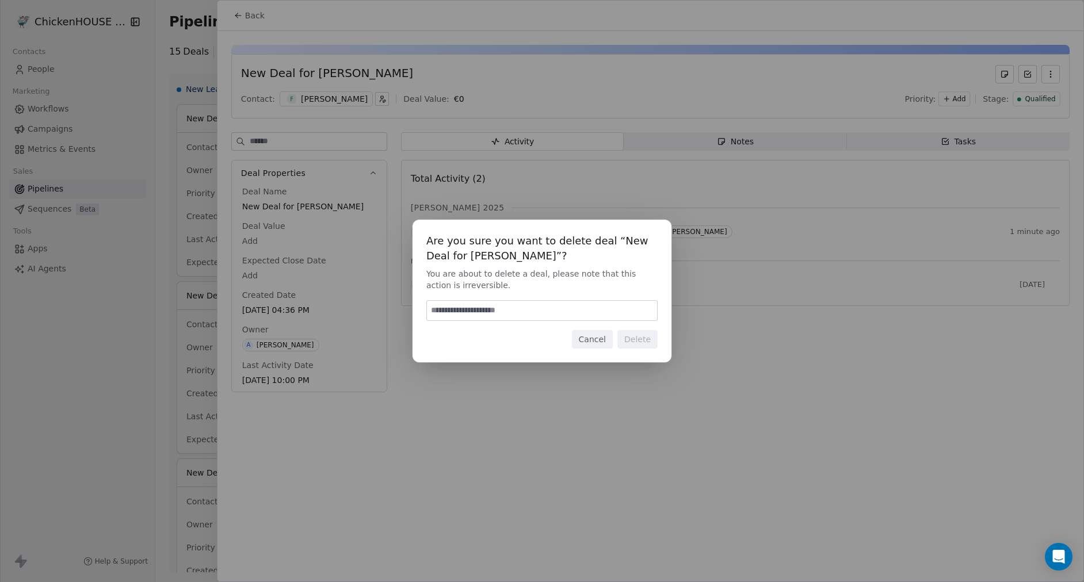
click at [492, 300] on div at bounding box center [541, 310] width 231 height 21
type input "******"
click at [639, 344] on button "Delete" at bounding box center [637, 339] width 40 height 18
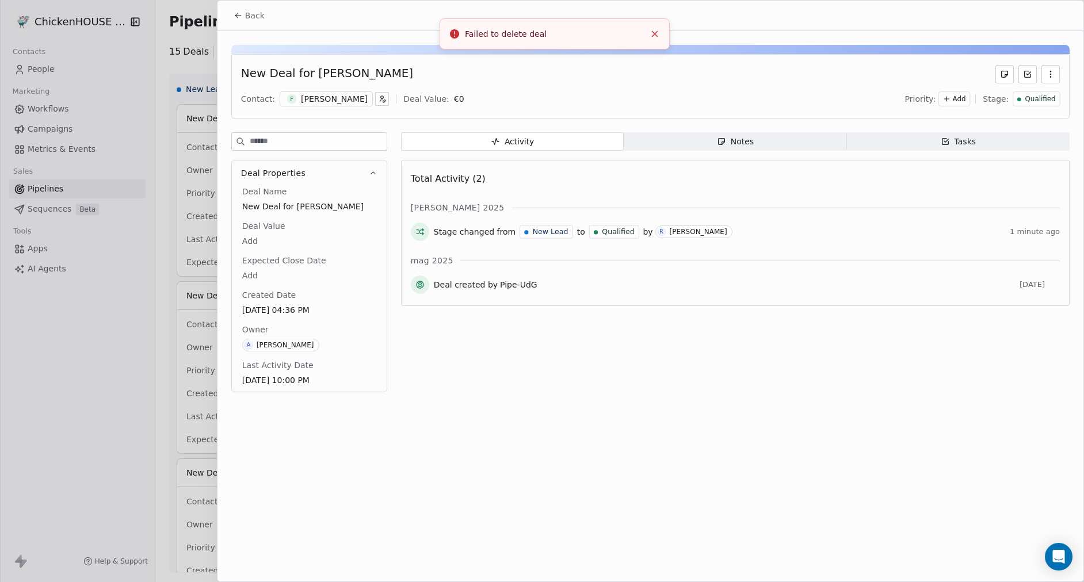
click at [247, 16] on span "Back" at bounding box center [255, 16] width 20 height 12
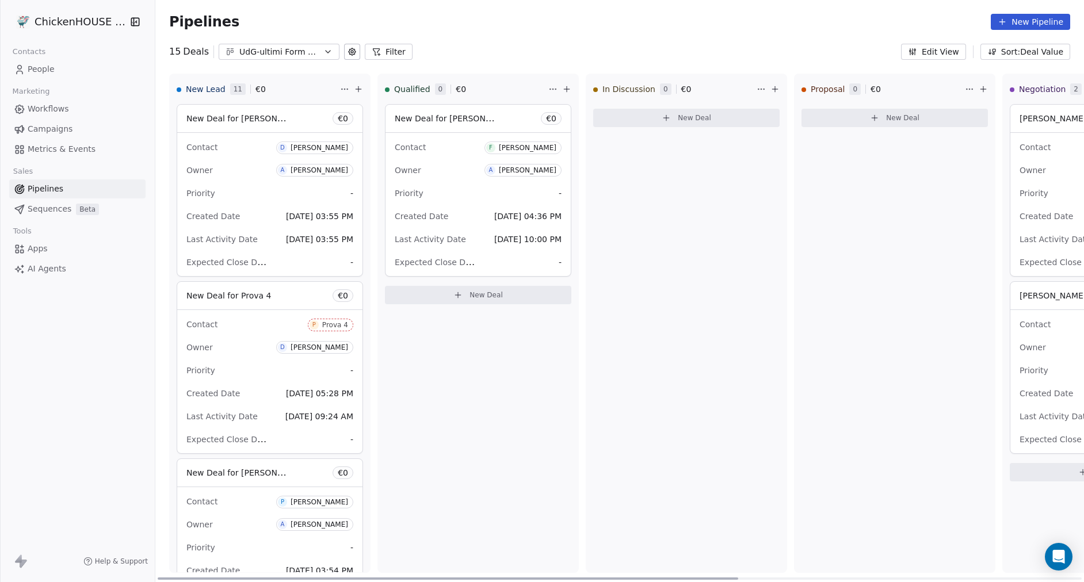
click at [450, 359] on div "Qualified 0 € 0 New Deal for Francesca Genovelli € 0 Contact F Francesca Genove…" at bounding box center [477, 323] width 201 height 499
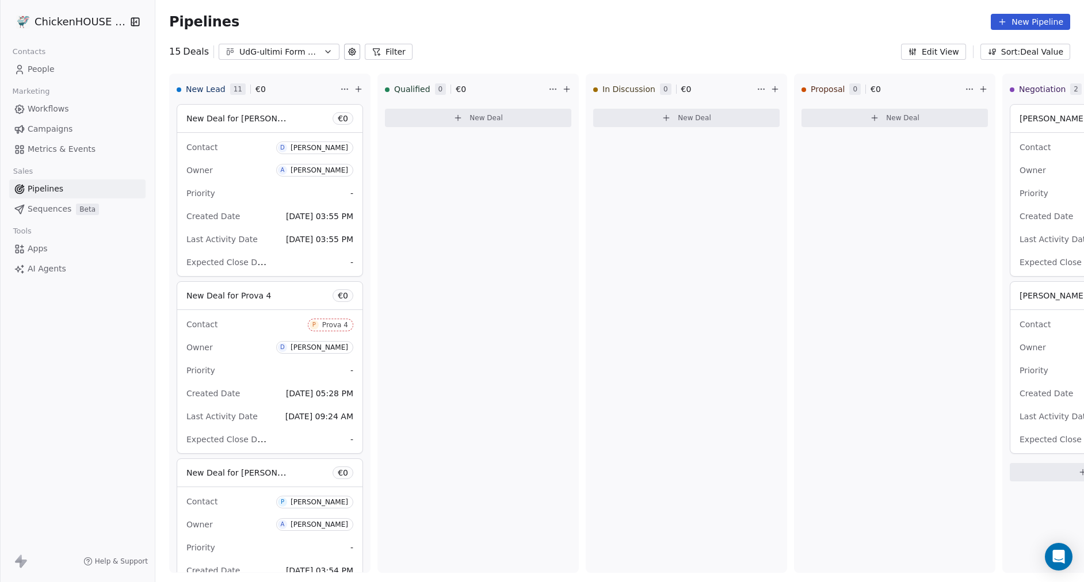
click at [47, 65] on span "People" at bounding box center [41, 69] width 27 height 12
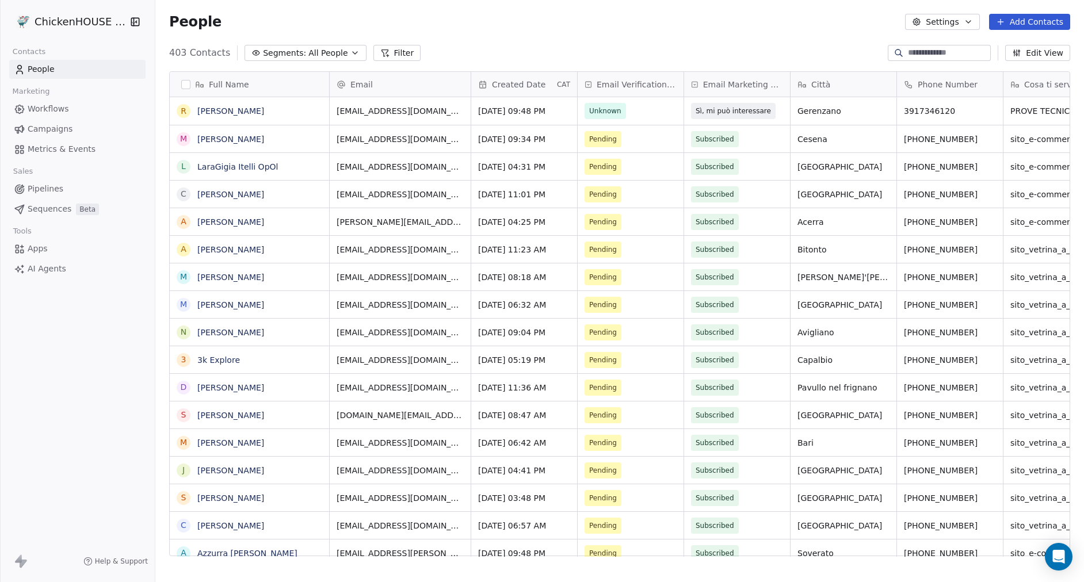
scroll to position [512, 929]
click at [910, 55] on input at bounding box center [948, 53] width 81 height 12
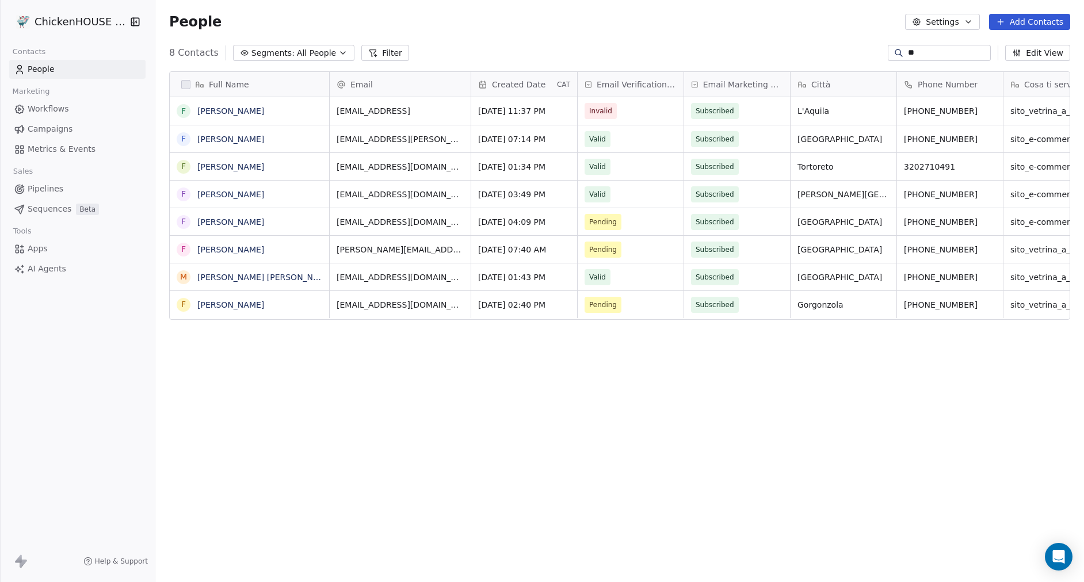
type input "*"
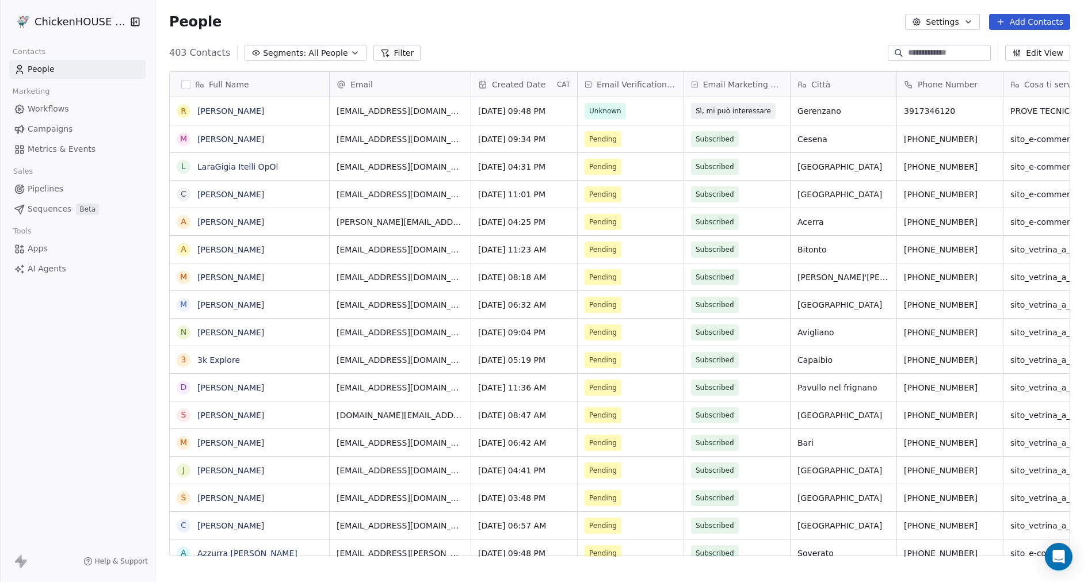
click at [50, 192] on span "Pipelines" at bounding box center [46, 189] width 36 height 12
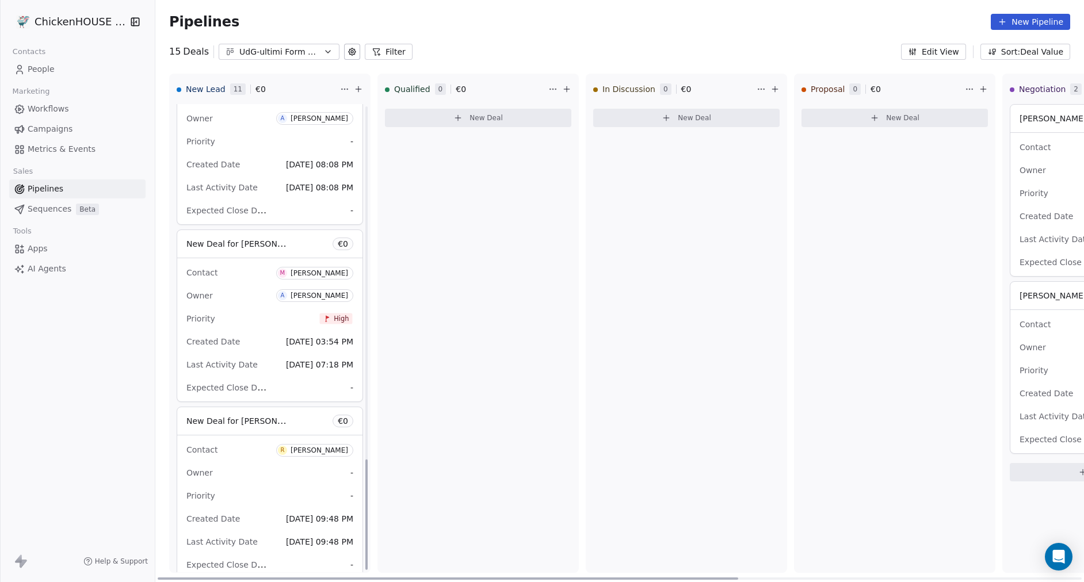
scroll to position [1513, 0]
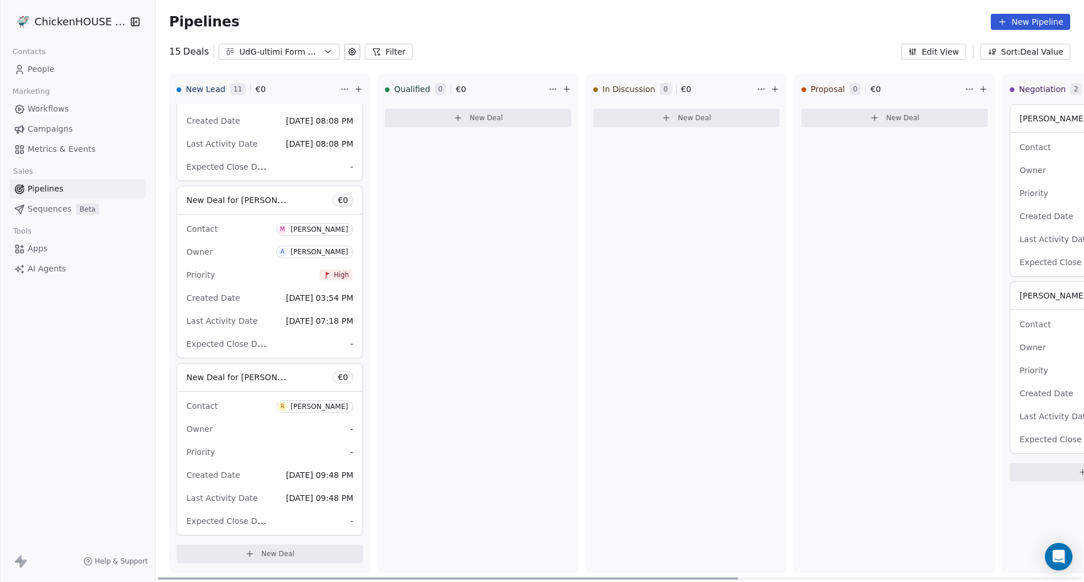
click at [270, 432] on div "Owner -" at bounding box center [269, 429] width 167 height 18
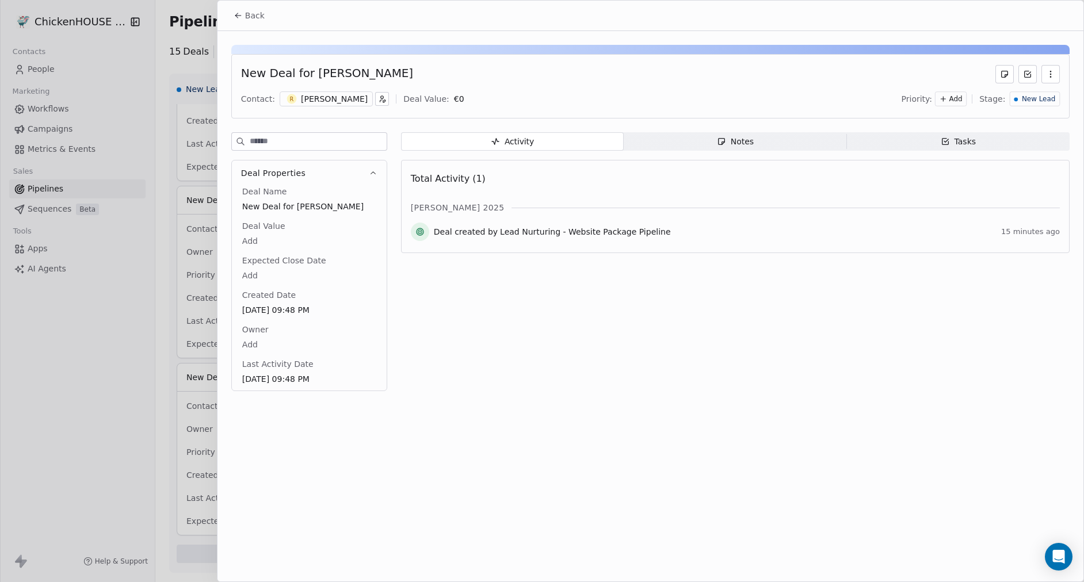
click at [236, 19] on icon at bounding box center [238, 15] width 9 height 9
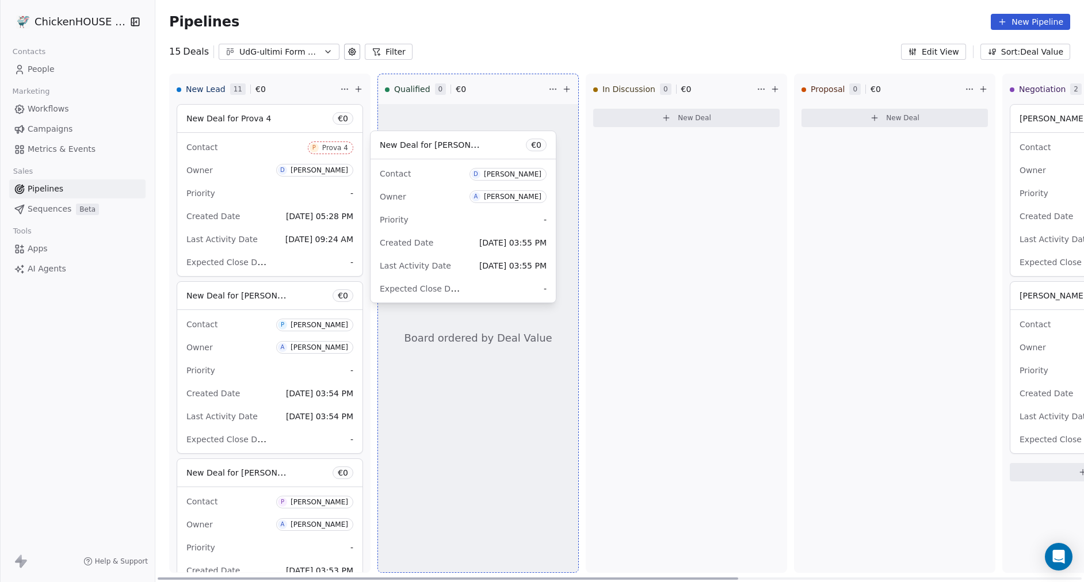
drag, startPoint x: 301, startPoint y: 117, endPoint x: 495, endPoint y: 144, distance: 195.1
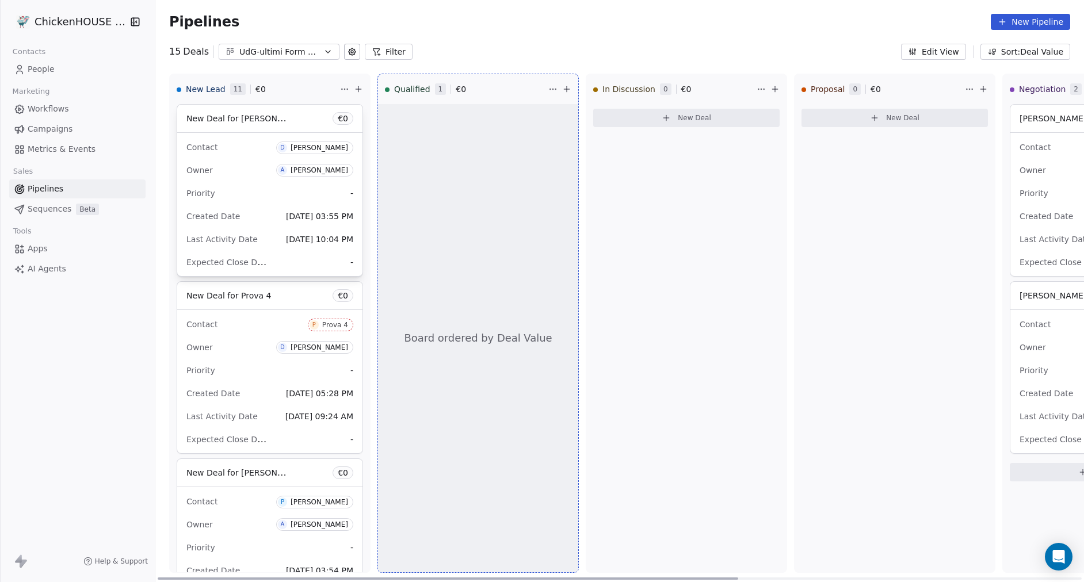
drag, startPoint x: 300, startPoint y: 120, endPoint x: 487, endPoint y: 290, distance: 252.5
click at [487, 290] on div "New Lead 11 € 0 New Deal for Daniele Basile € 0 Contact D Daniele Basile Owner …" at bounding box center [619, 328] width 929 height 509
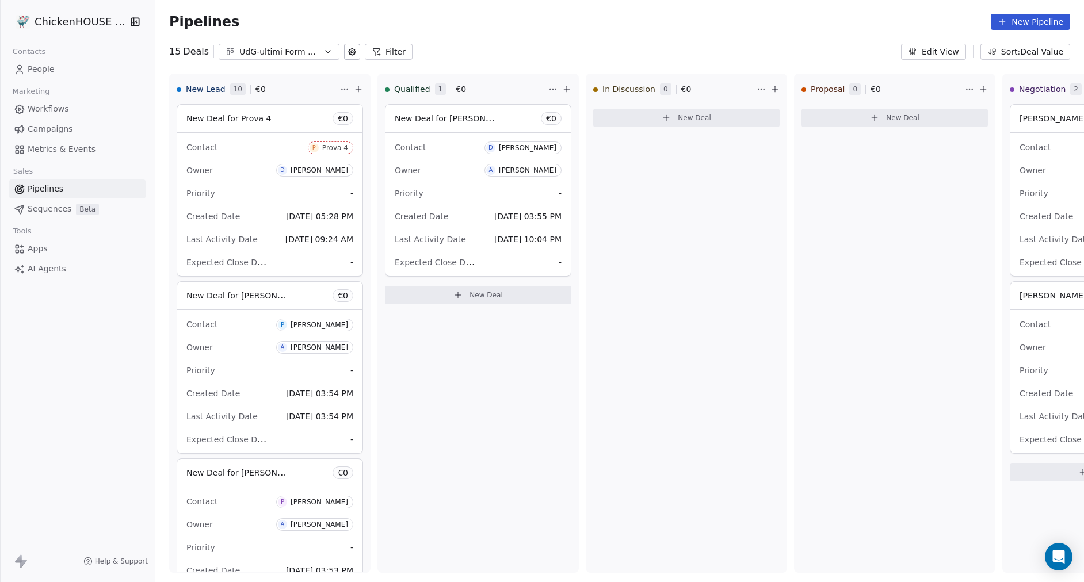
click at [504, 256] on div "Expected Close Date -" at bounding box center [478, 262] width 167 height 18
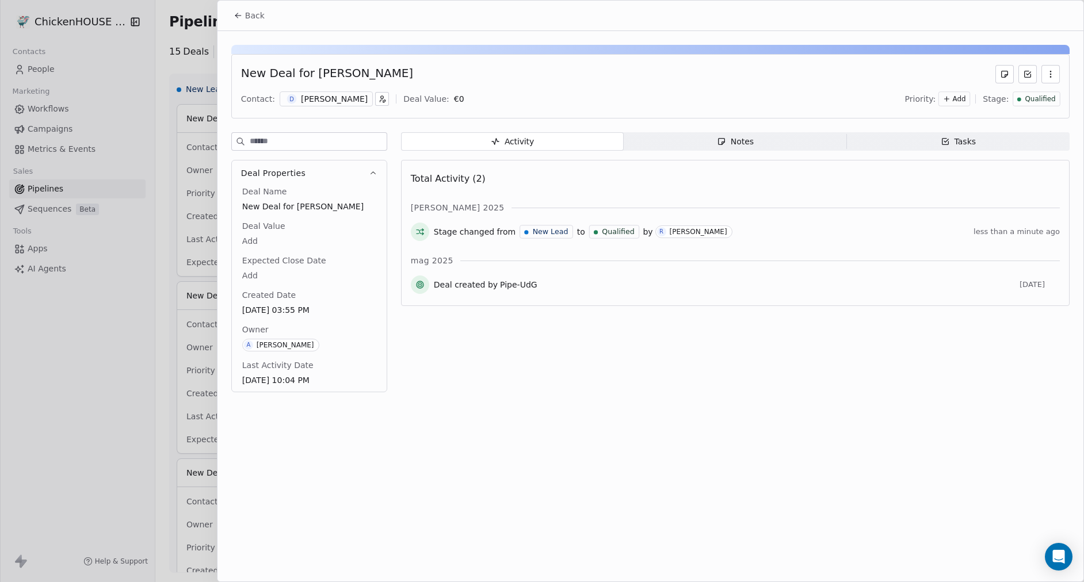
click at [1049, 73] on icon "button" at bounding box center [1050, 74] width 9 height 9
click at [991, 102] on div "Delete" at bounding box center [1016, 99] width 77 height 18
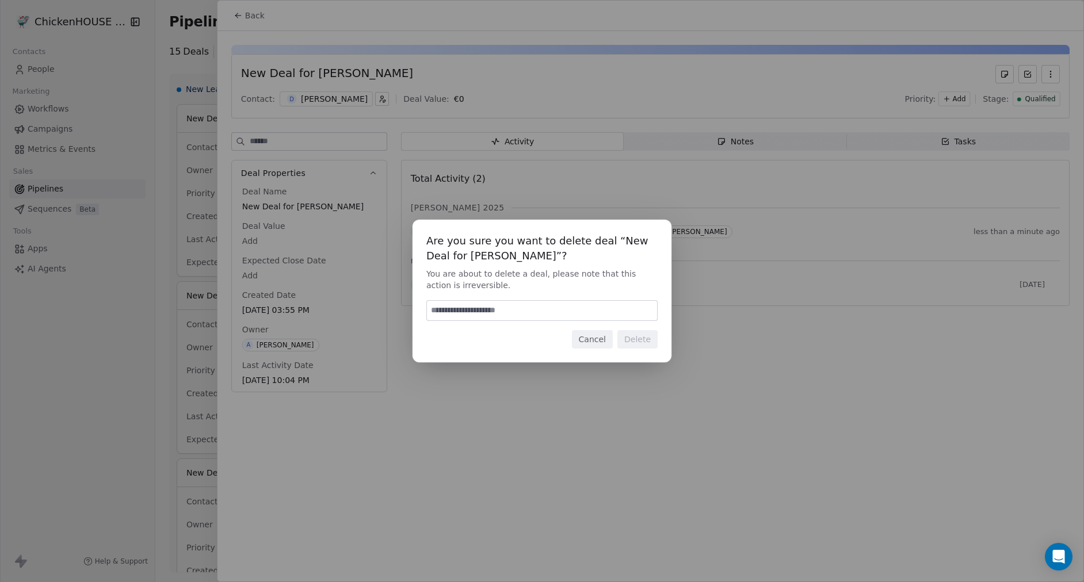
click at [510, 326] on div "Are you sure you want to delete deal “New Deal for Daniele Basile”? You are abo…" at bounding box center [541, 291] width 259 height 143
click at [510, 314] on input at bounding box center [542, 311] width 230 height 20
type input "******"
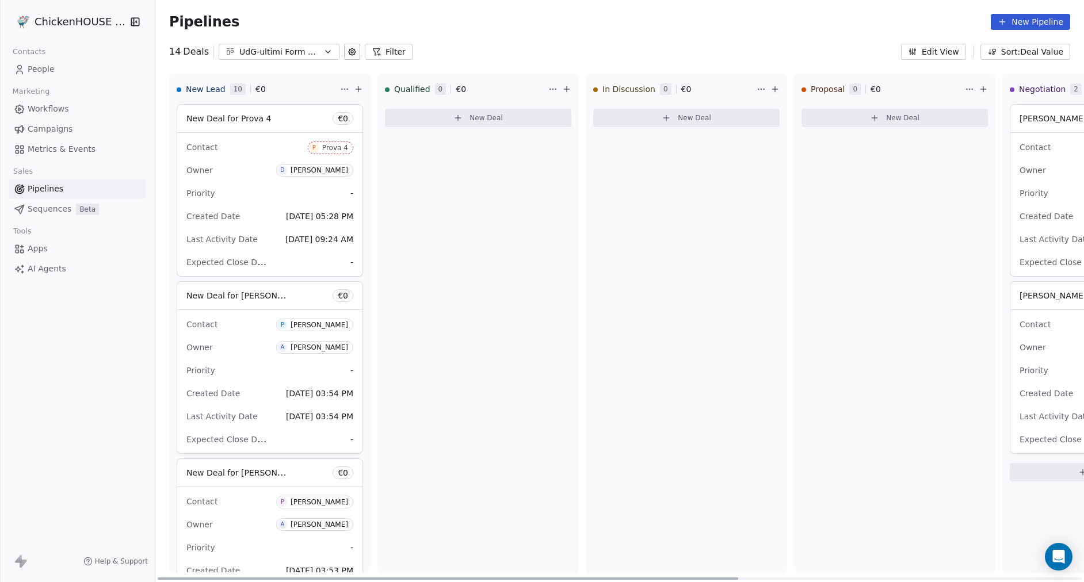
click at [45, 114] on span "Workflows" at bounding box center [48, 109] width 41 height 12
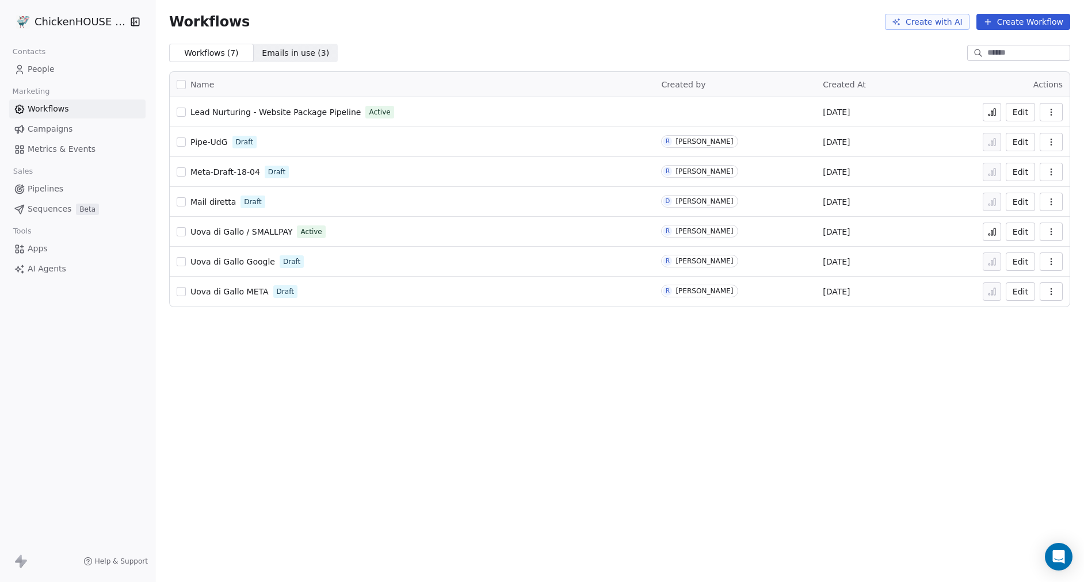
click at [297, 114] on span "Lead Nurturing - Website Package Pipeline" at bounding box center [275, 112] width 170 height 9
click at [296, 111] on span "Lead Nurturing - Website Package Pipeline" at bounding box center [275, 112] width 170 height 9
